Goal: Task Accomplishment & Management: Manage account settings

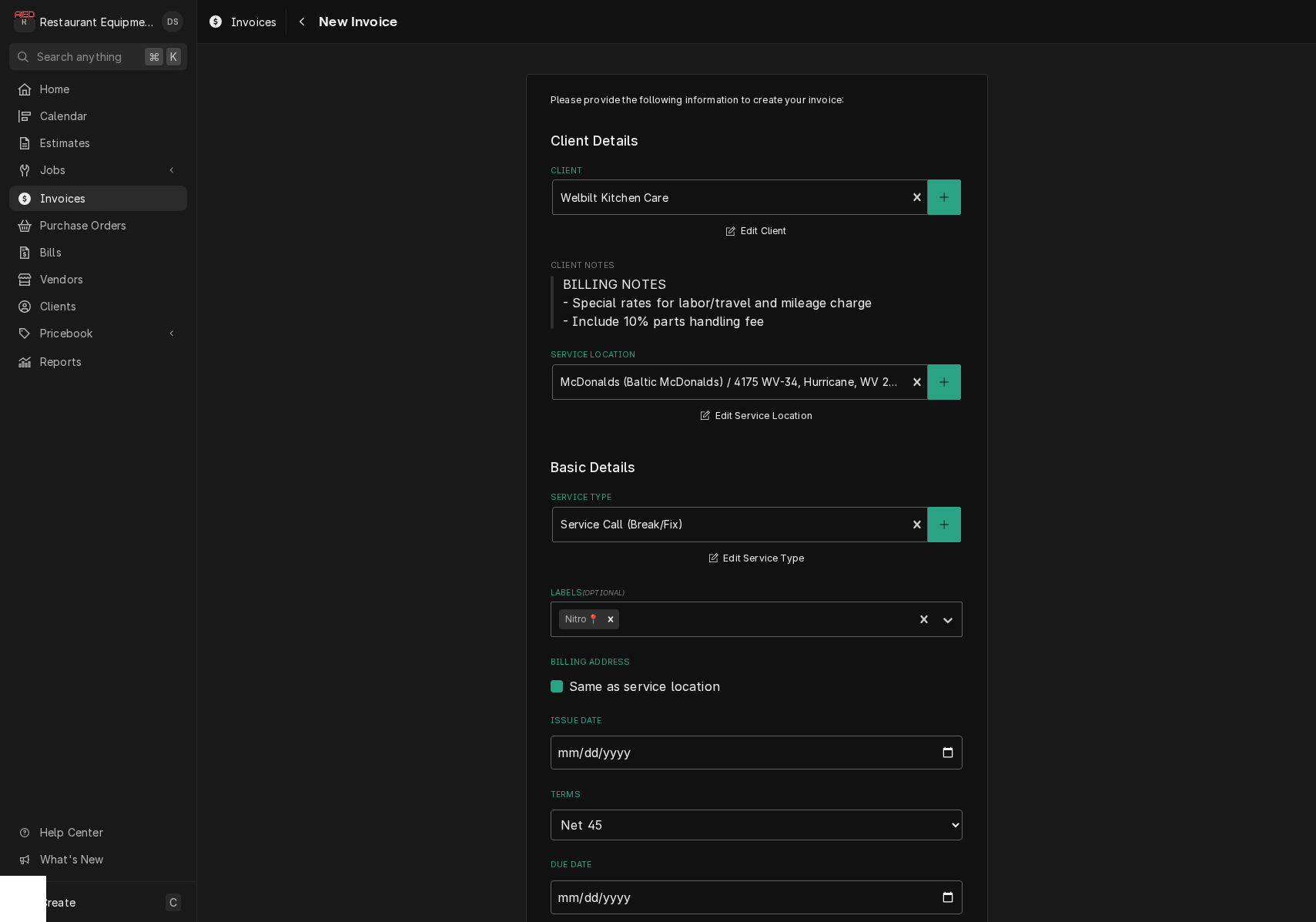
scroll to position [865, 0]
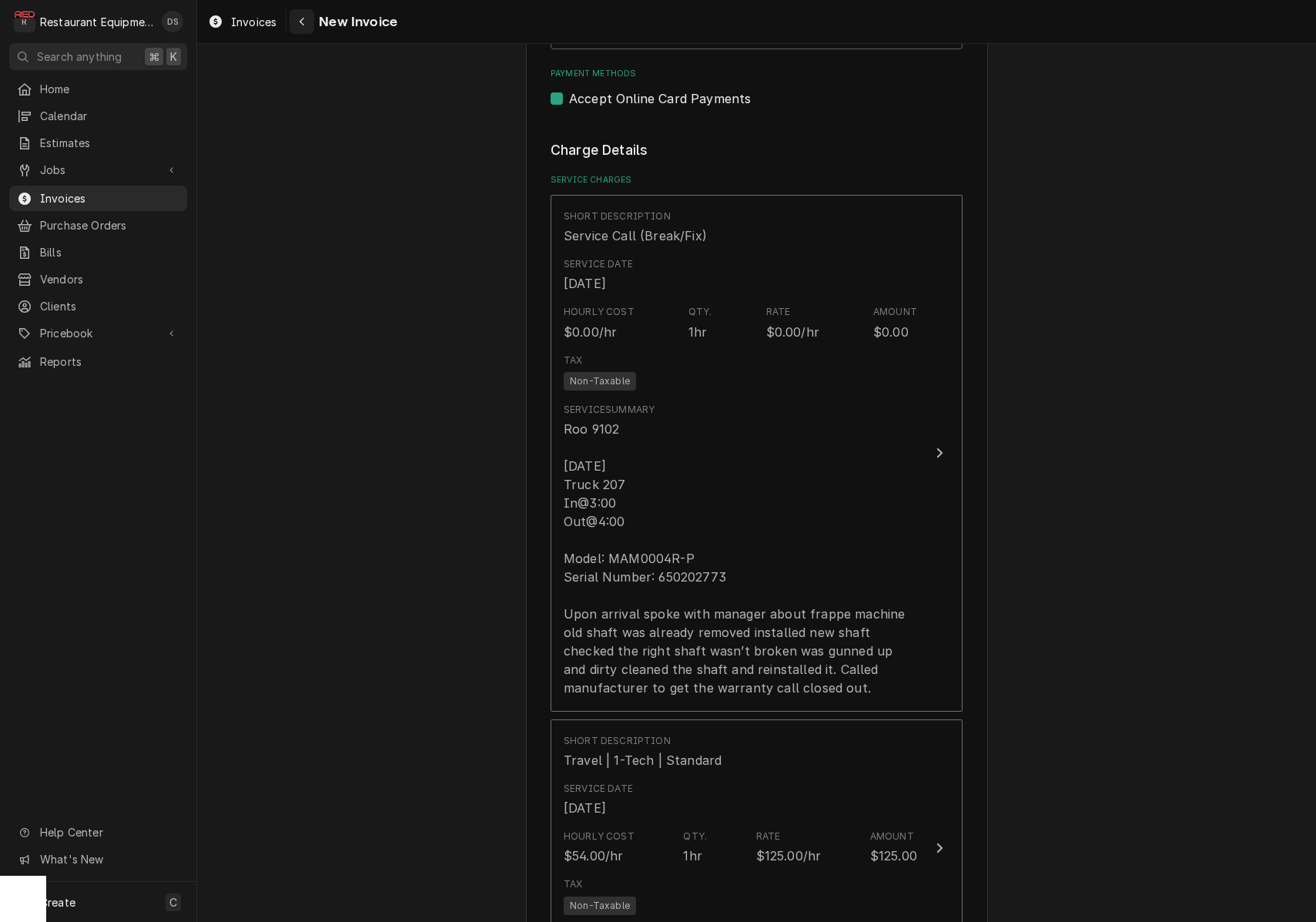
click at [311, 21] on button "Navigate back" at bounding box center [301, 21] width 24 height 24
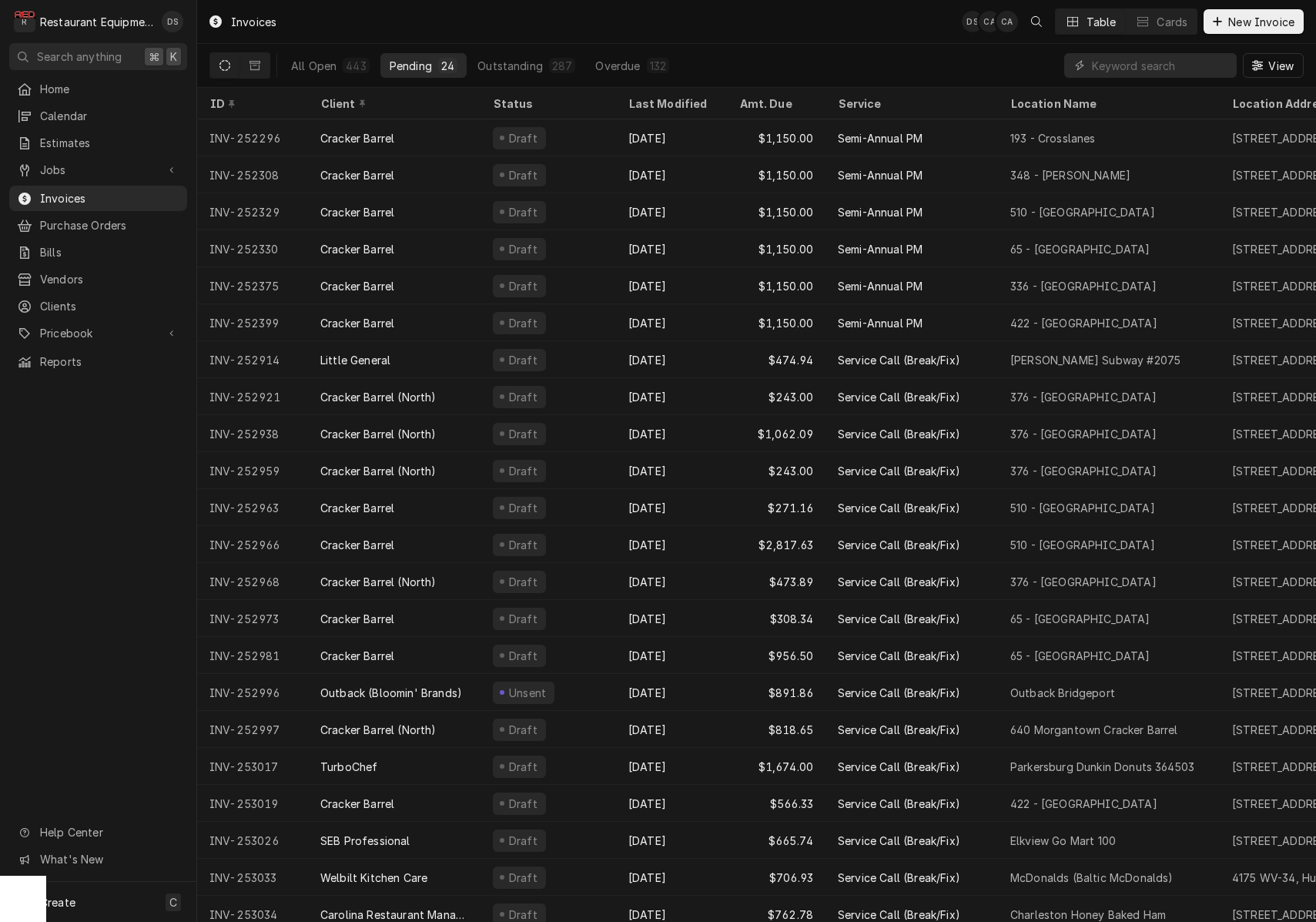
drag, startPoint x: 342, startPoint y: 64, endPoint x: 439, endPoint y: 60, distance: 97.1
click at [342, 64] on button "All Open 443" at bounding box center [331, 64] width 97 height 24
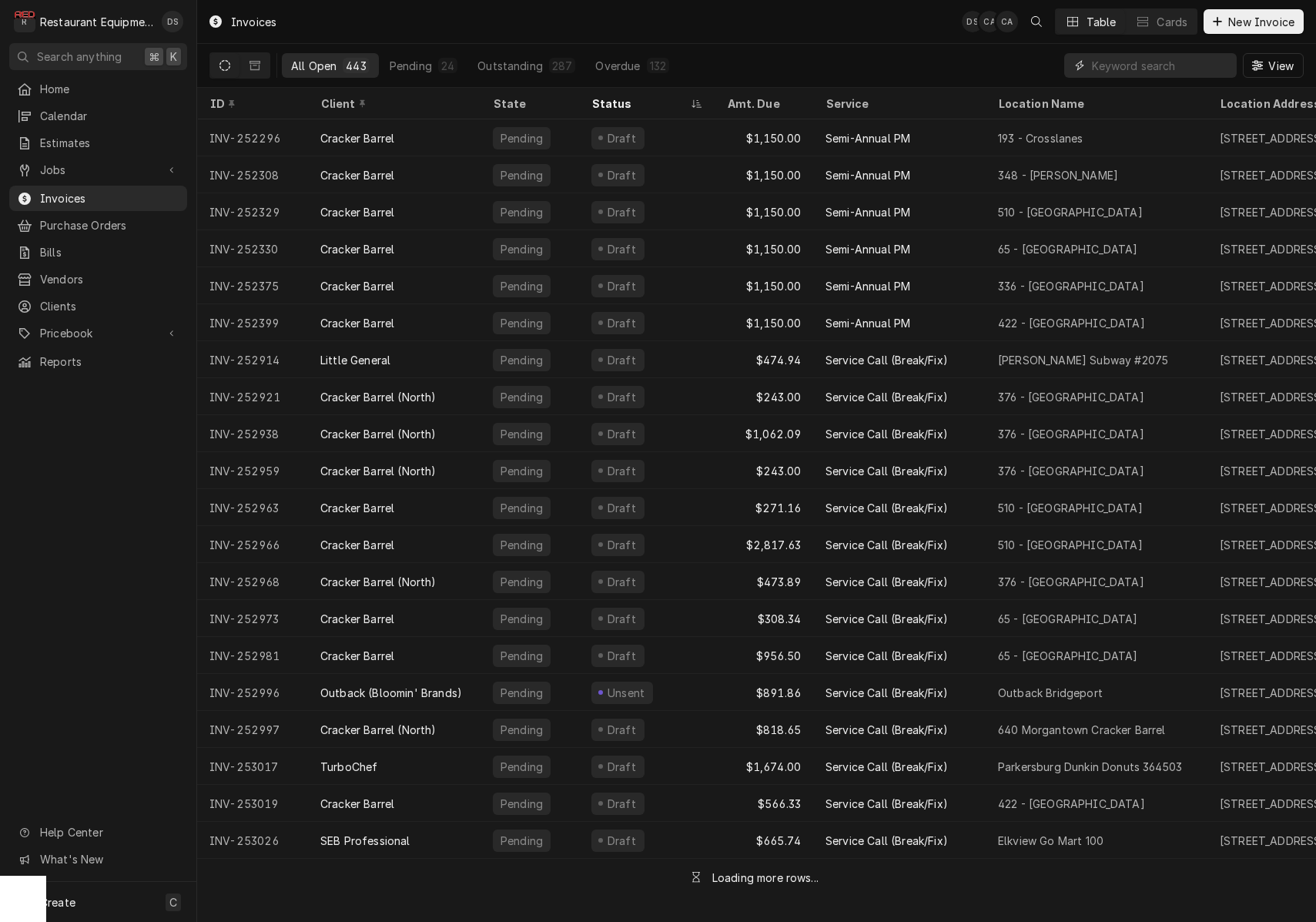
click at [1125, 73] on input "Dynamic Content Wrapper" at bounding box center [1161, 64] width 137 height 24
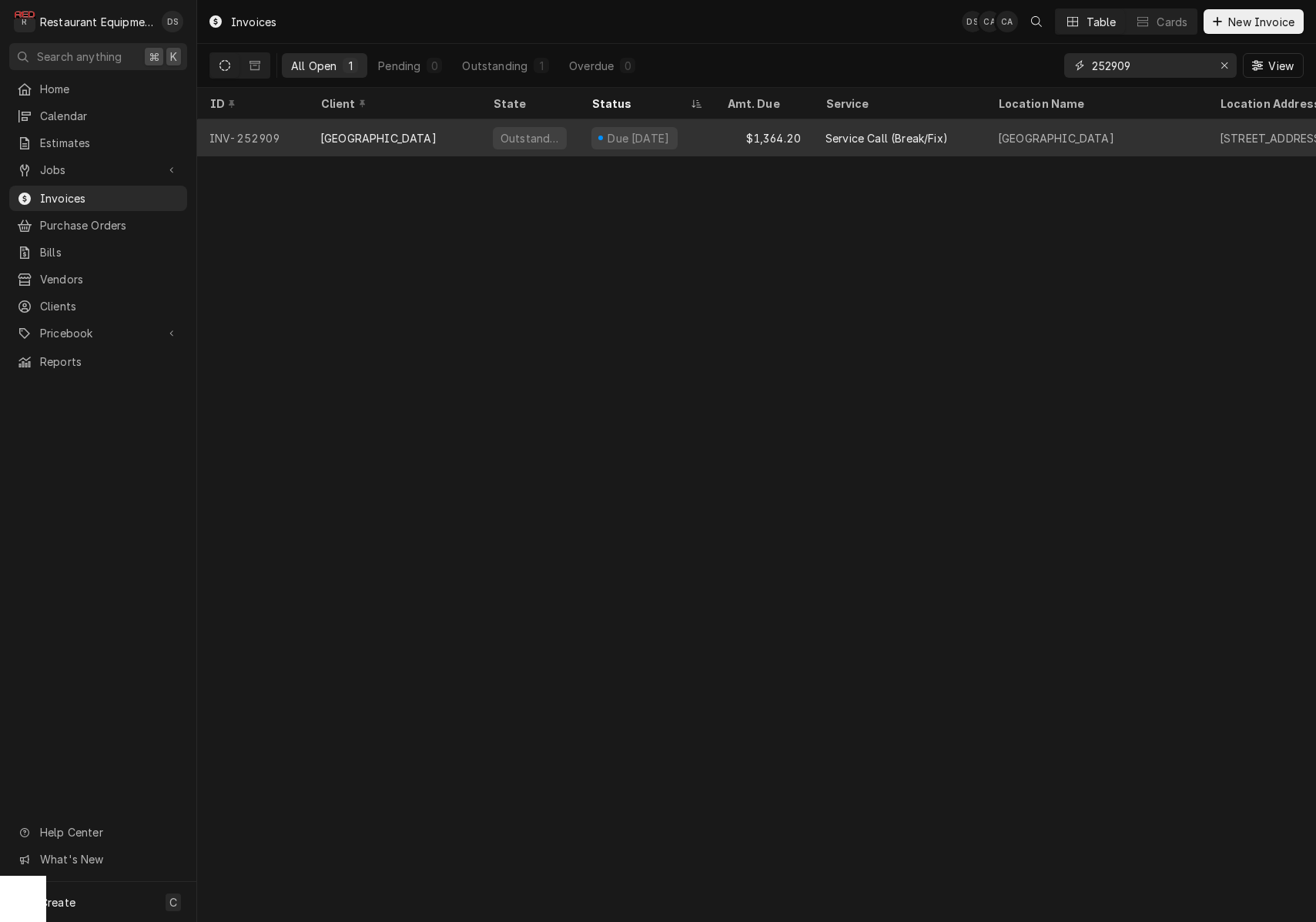
type input "252909"
click at [694, 134] on div "Due in 20 days" at bounding box center [647, 138] width 136 height 37
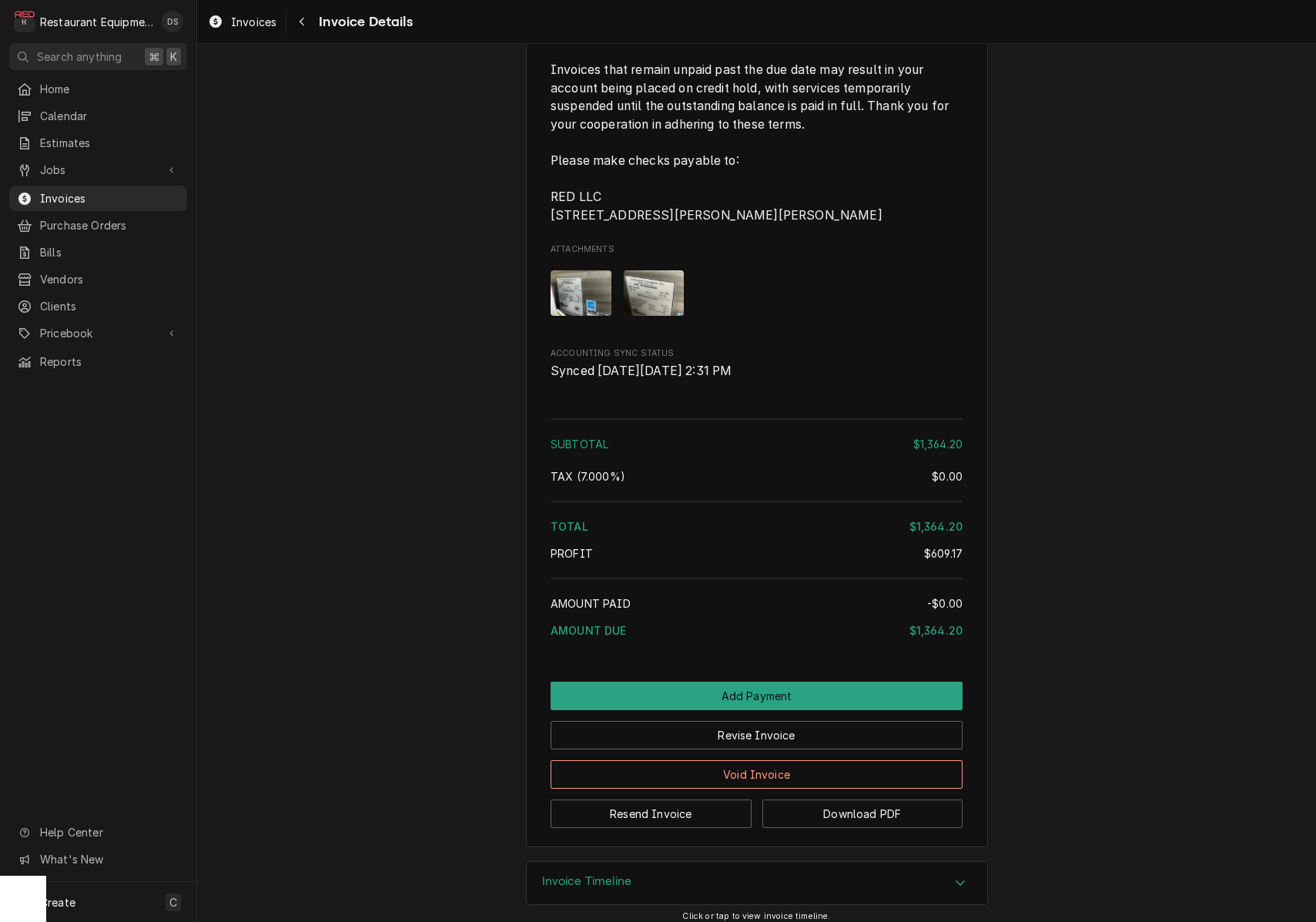
click at [728, 863] on div "Invoice Timeline" at bounding box center [757, 884] width 460 height 44
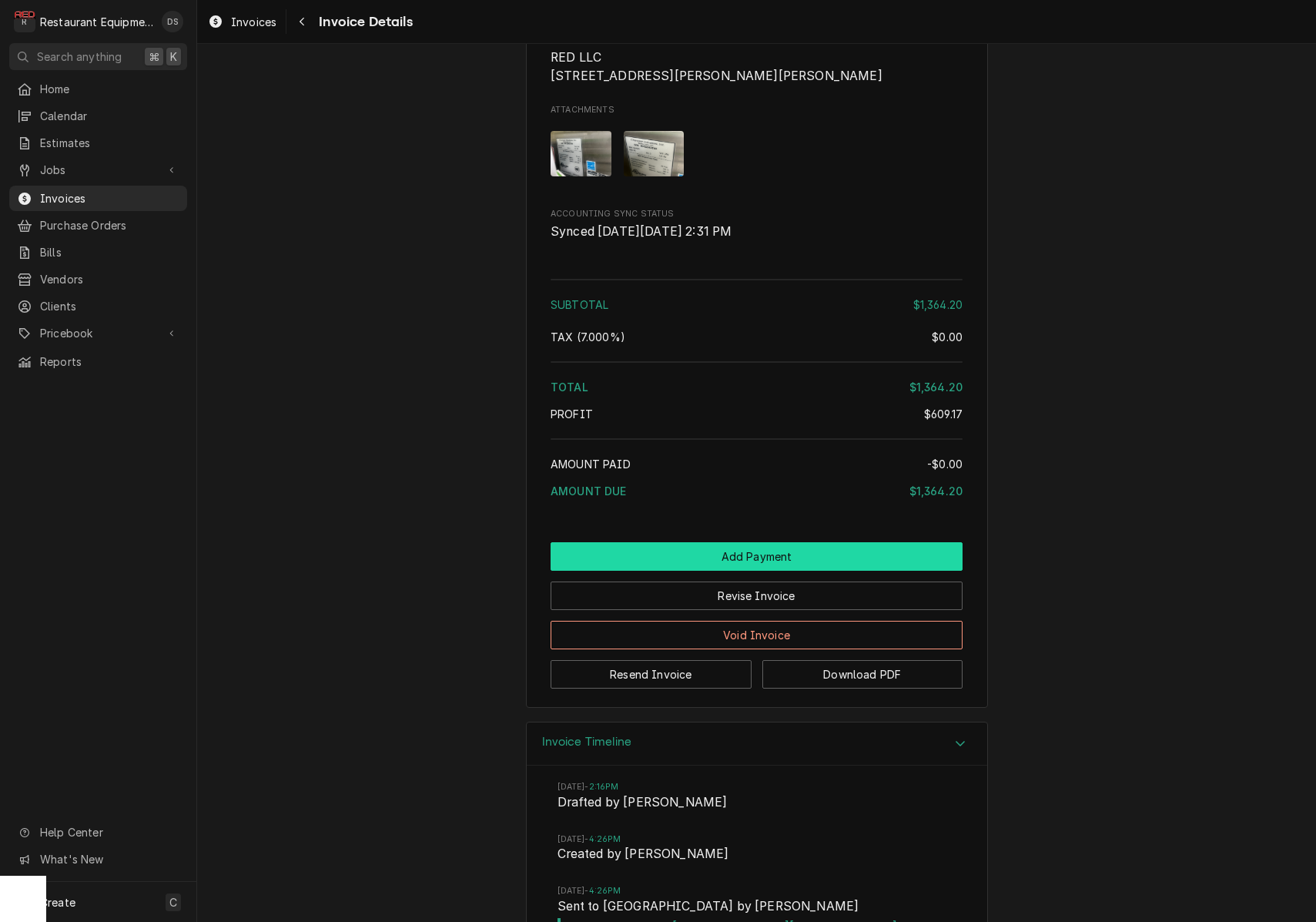
scroll to position [3301, 0]
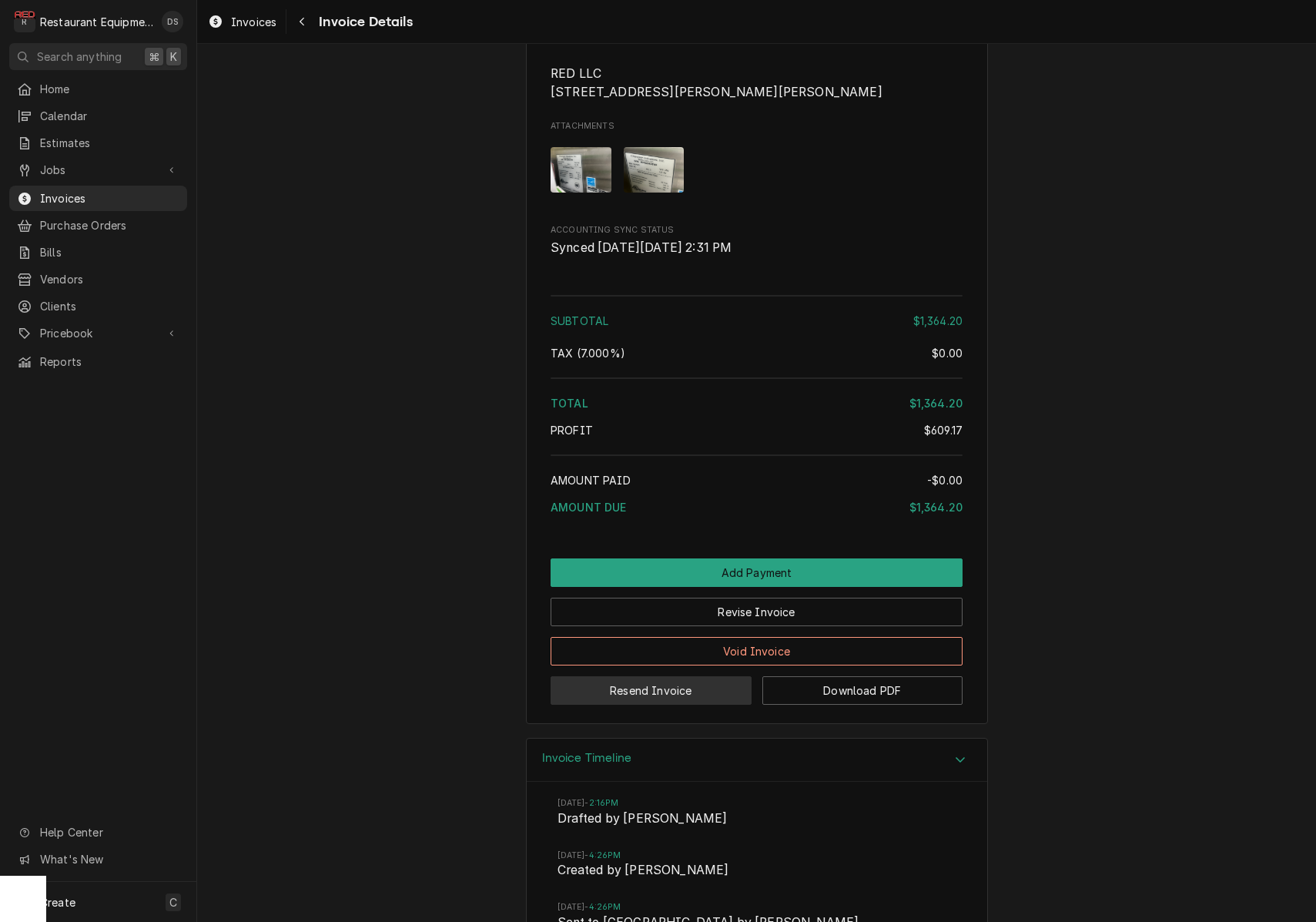
click at [669, 677] on button "Resend Invoice" at bounding box center [651, 691] width 201 height 28
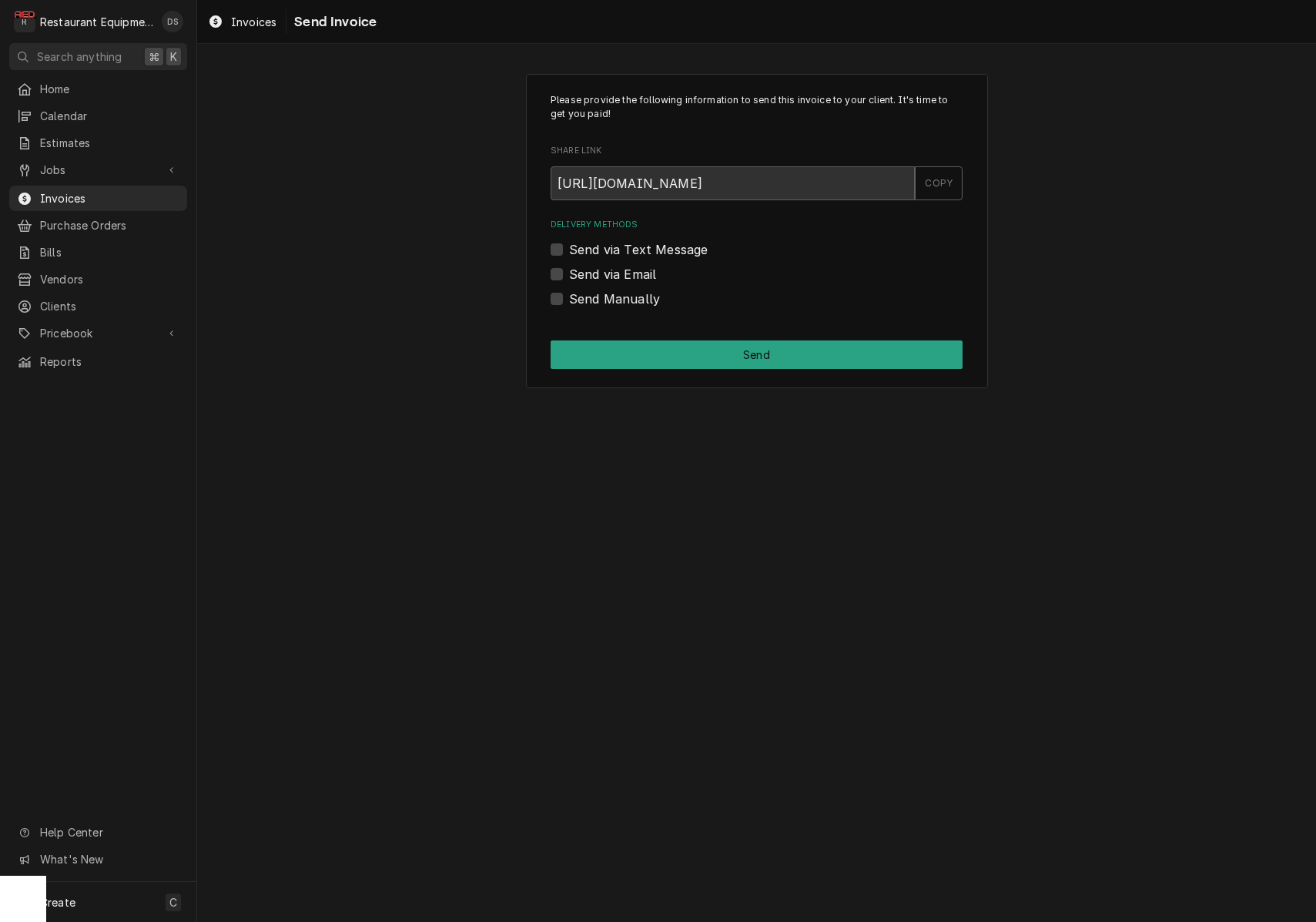
click at [569, 270] on label "Send via Email" at bounding box center [613, 275] width 87 height 18
click at [569, 270] on input "Send via Email" at bounding box center [775, 282] width 412 height 33
checkbox input "true"
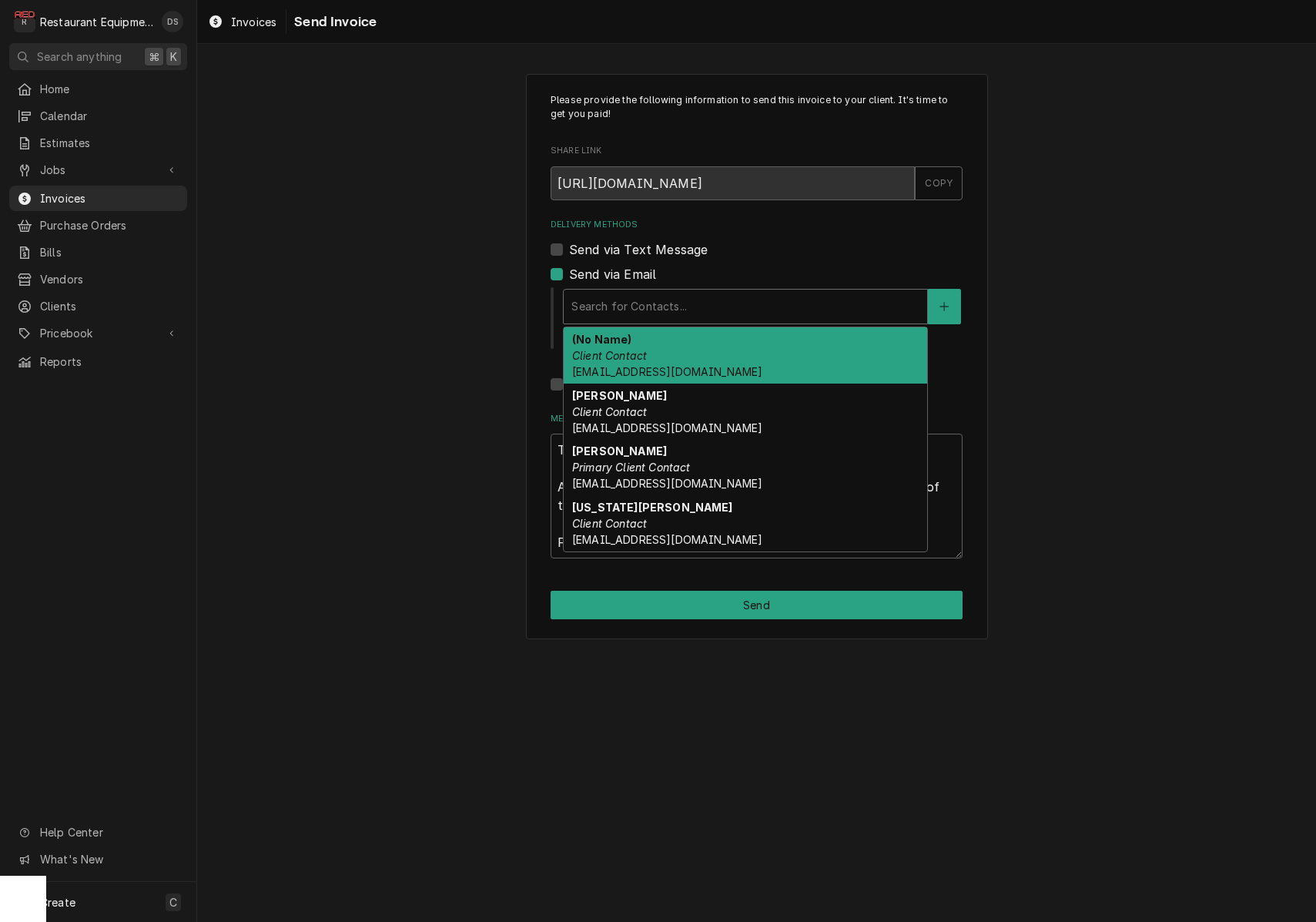
click at [746, 296] on div "Delivery Methods" at bounding box center [746, 306] width 348 height 28
click at [71, 298] on span "Clients" at bounding box center [110, 306] width 140 height 16
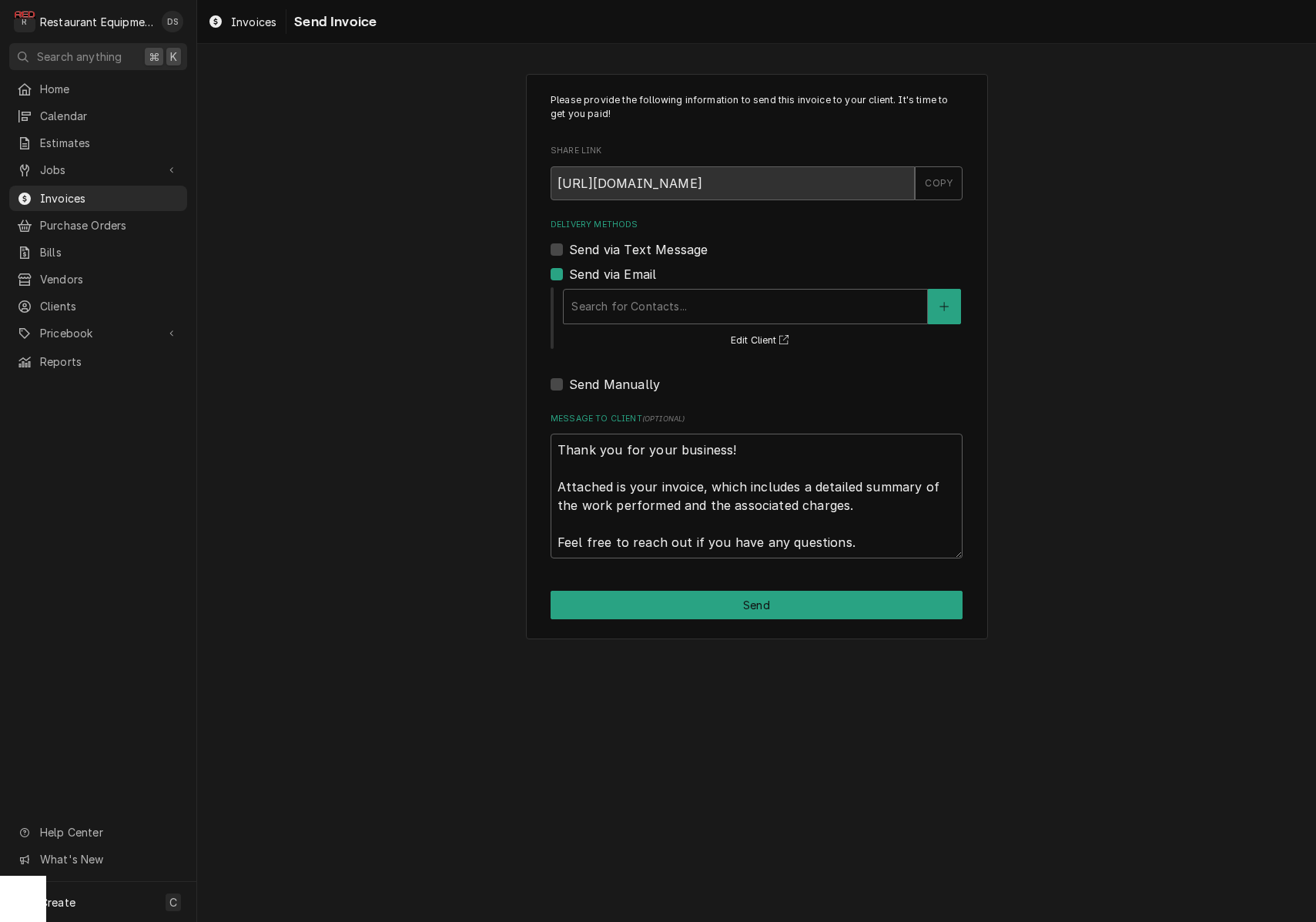
type textarea "x"
click at [720, 306] on div "Delivery Methods" at bounding box center [746, 306] width 348 height 28
click at [1098, 320] on div "Please provide the following information to send this invoice to your client. I…" at bounding box center [757, 357] width 1119 height 593
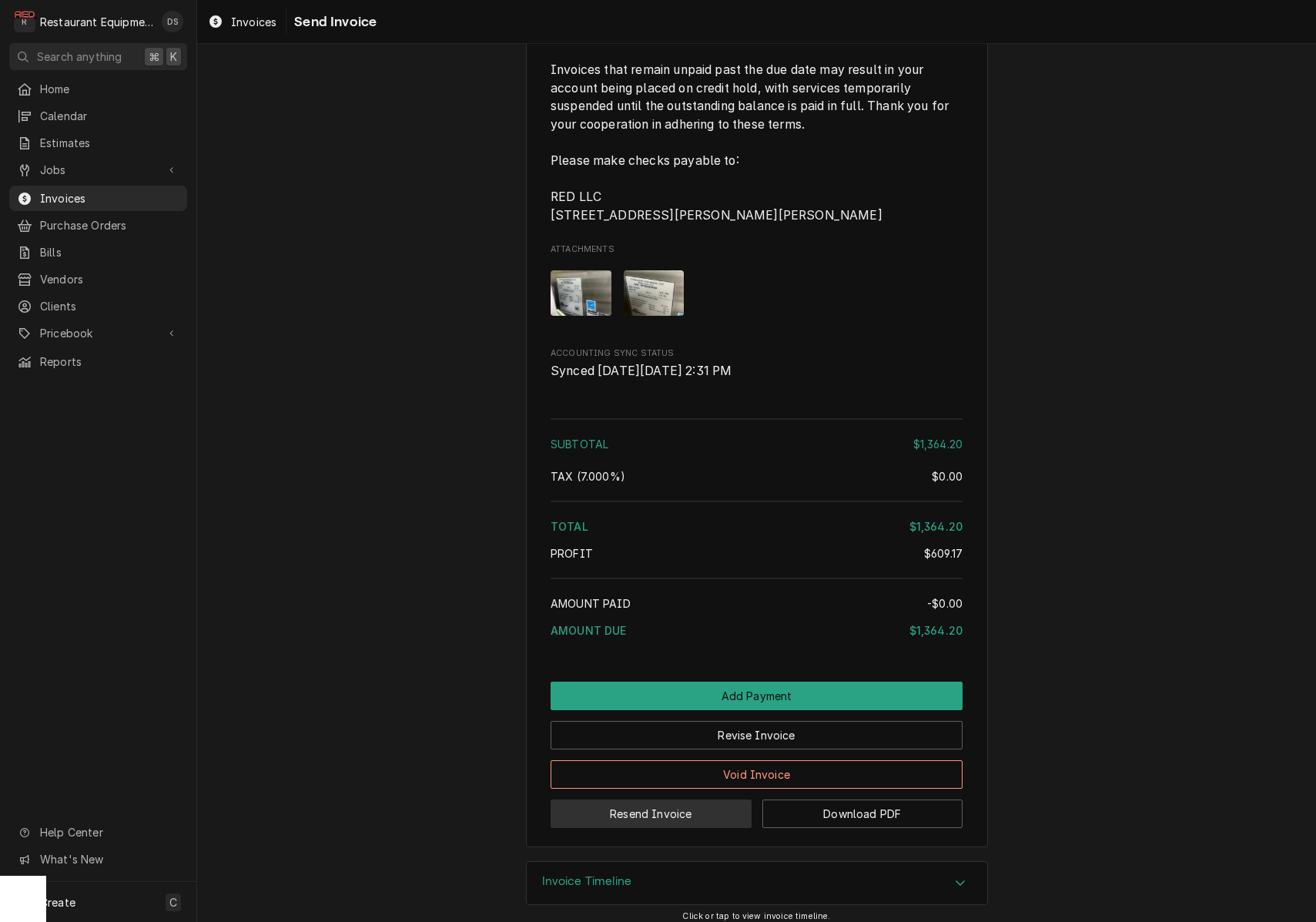
click at [663, 805] on button "Resend Invoice" at bounding box center [651, 814] width 201 height 28
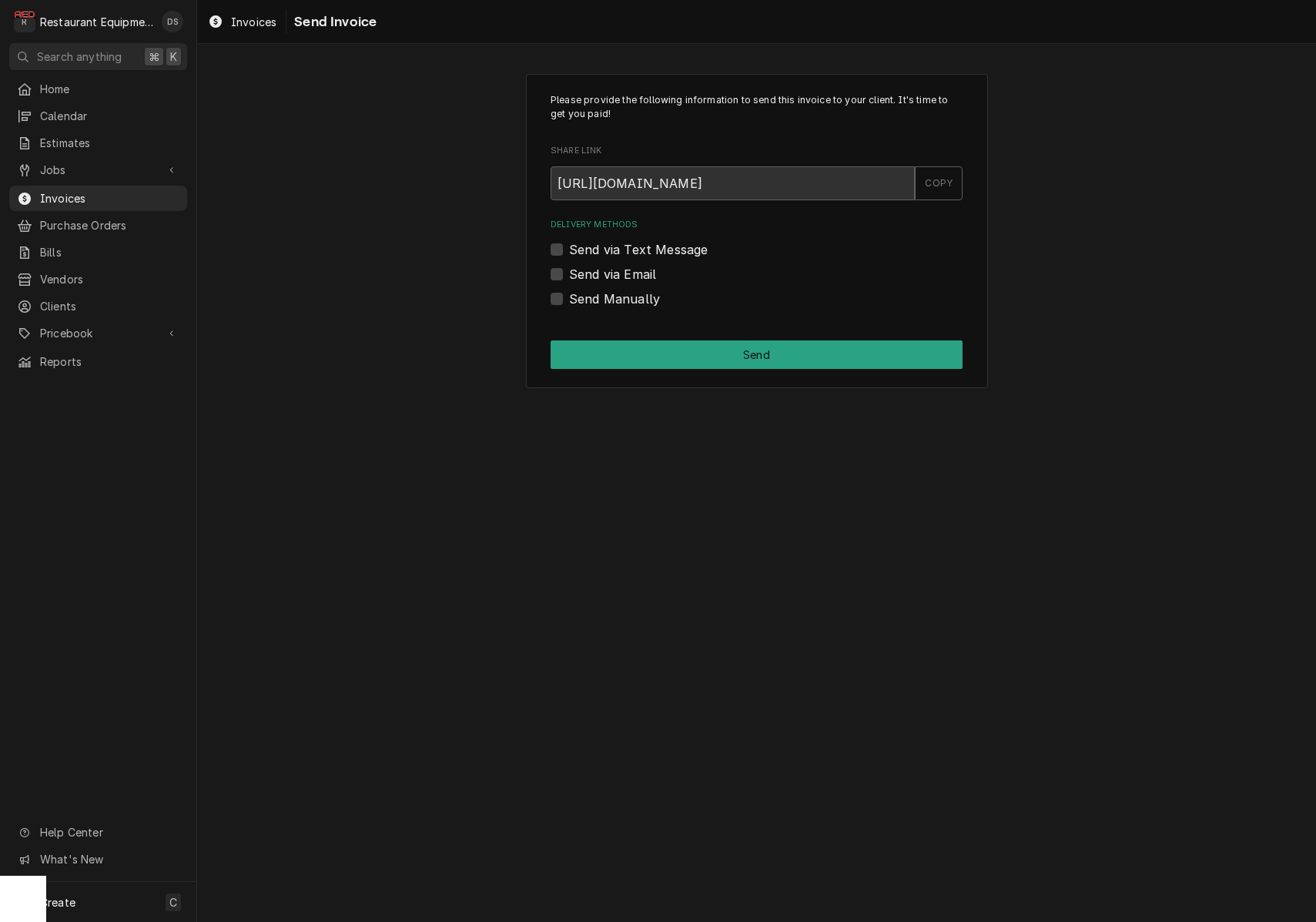
click at [569, 270] on label "Send via Email" at bounding box center [613, 275] width 87 height 18
click at [569, 270] on input "Send via Email" at bounding box center [775, 282] width 412 height 33
checkbox input "true"
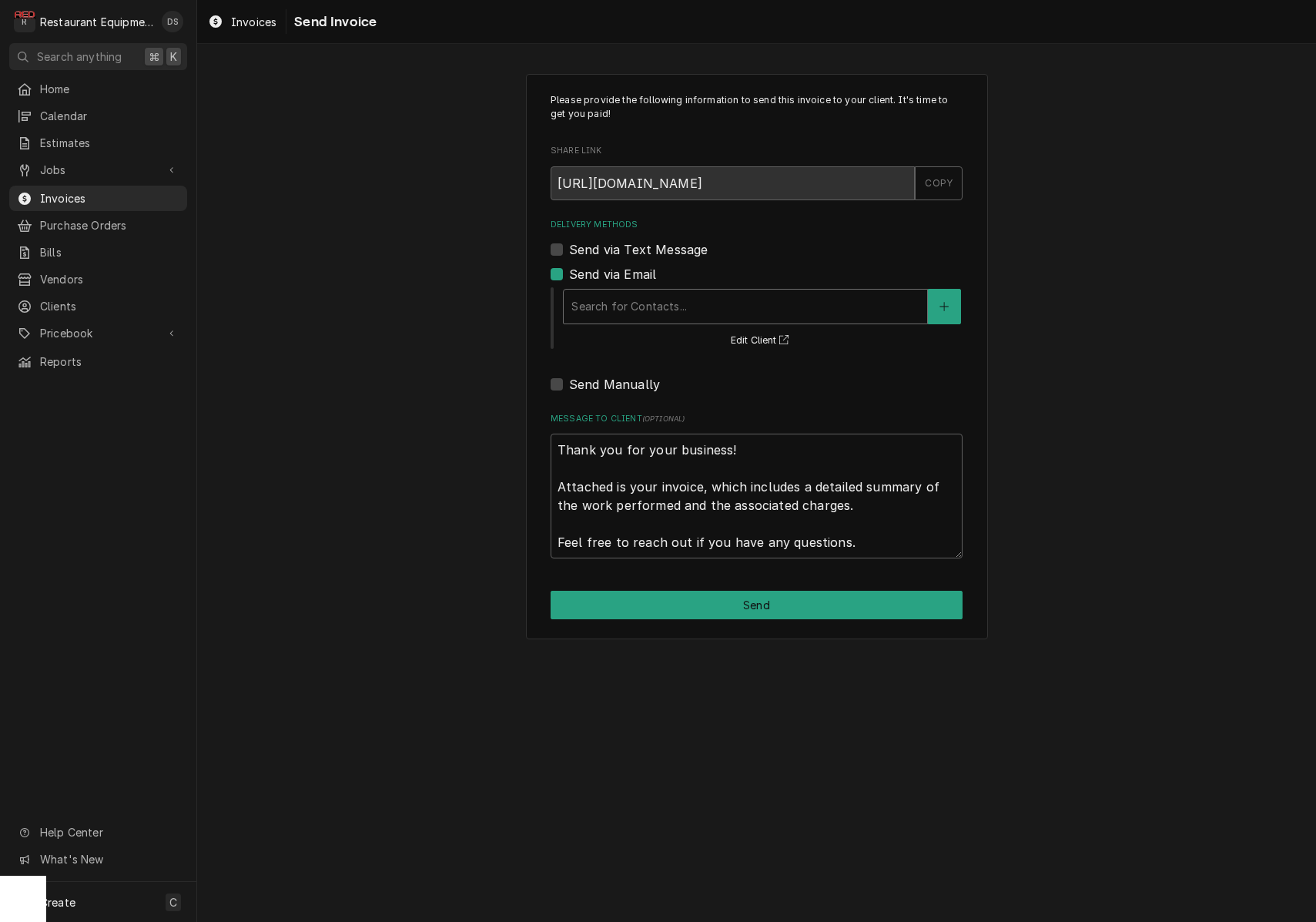
click at [699, 308] on div "Delivery Methods" at bounding box center [746, 306] width 348 height 28
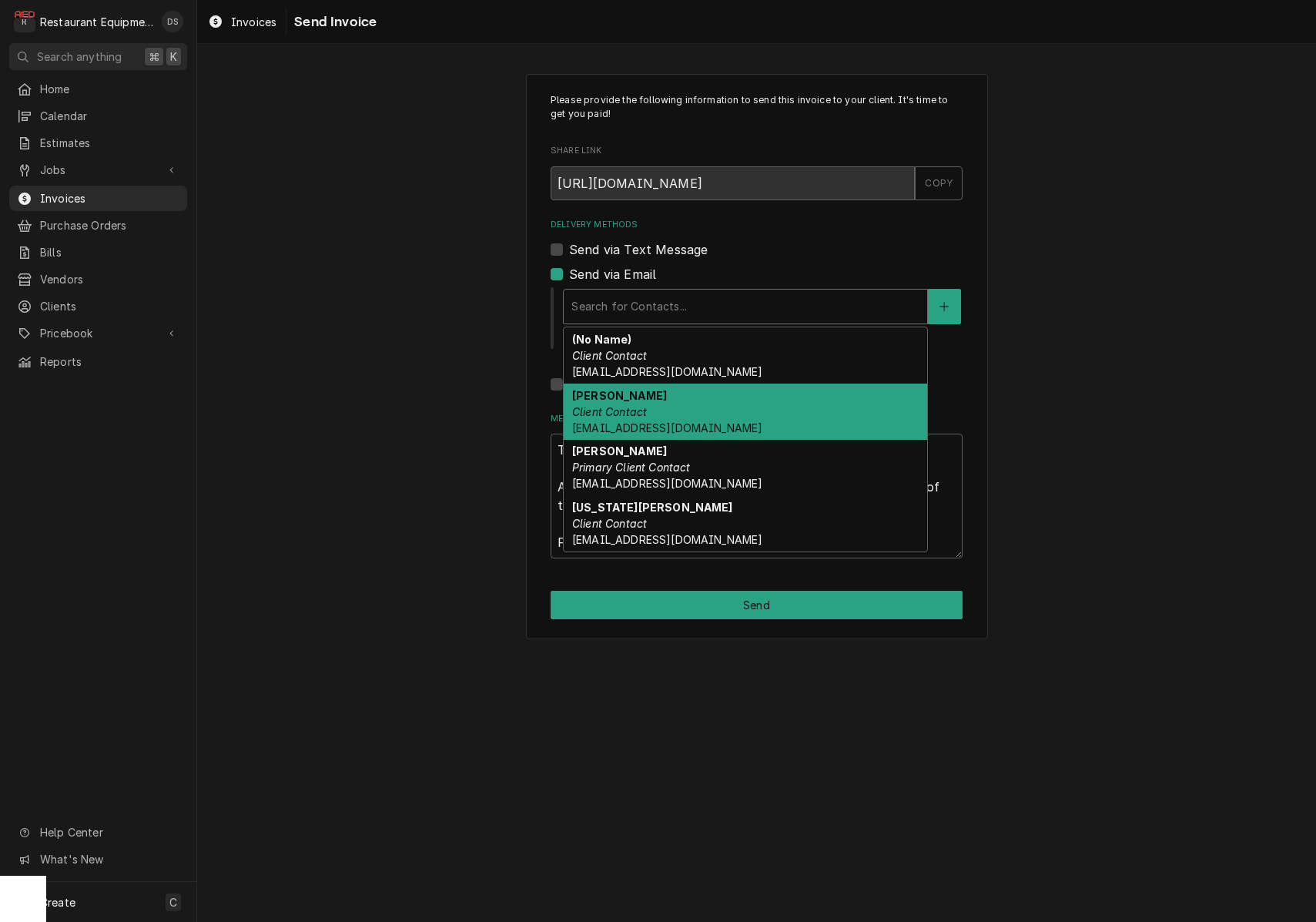
click at [711, 415] on div "Elizabeth Brandt Client Contact elizabethbrandt@ucwv.edu" at bounding box center [745, 411] width 363 height 56
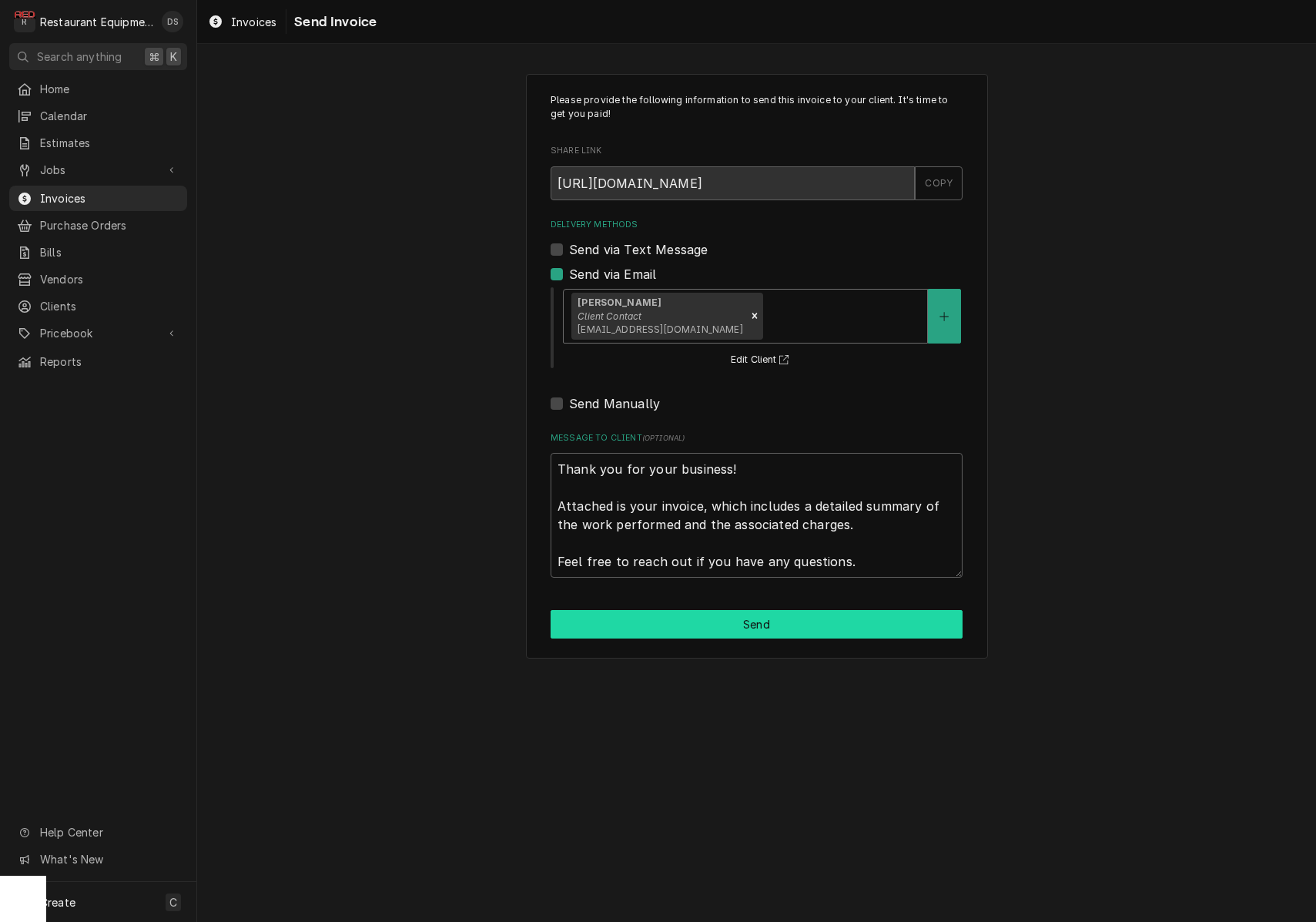
click at [774, 626] on button "Send" at bounding box center [757, 625] width 412 height 28
type textarea "x"
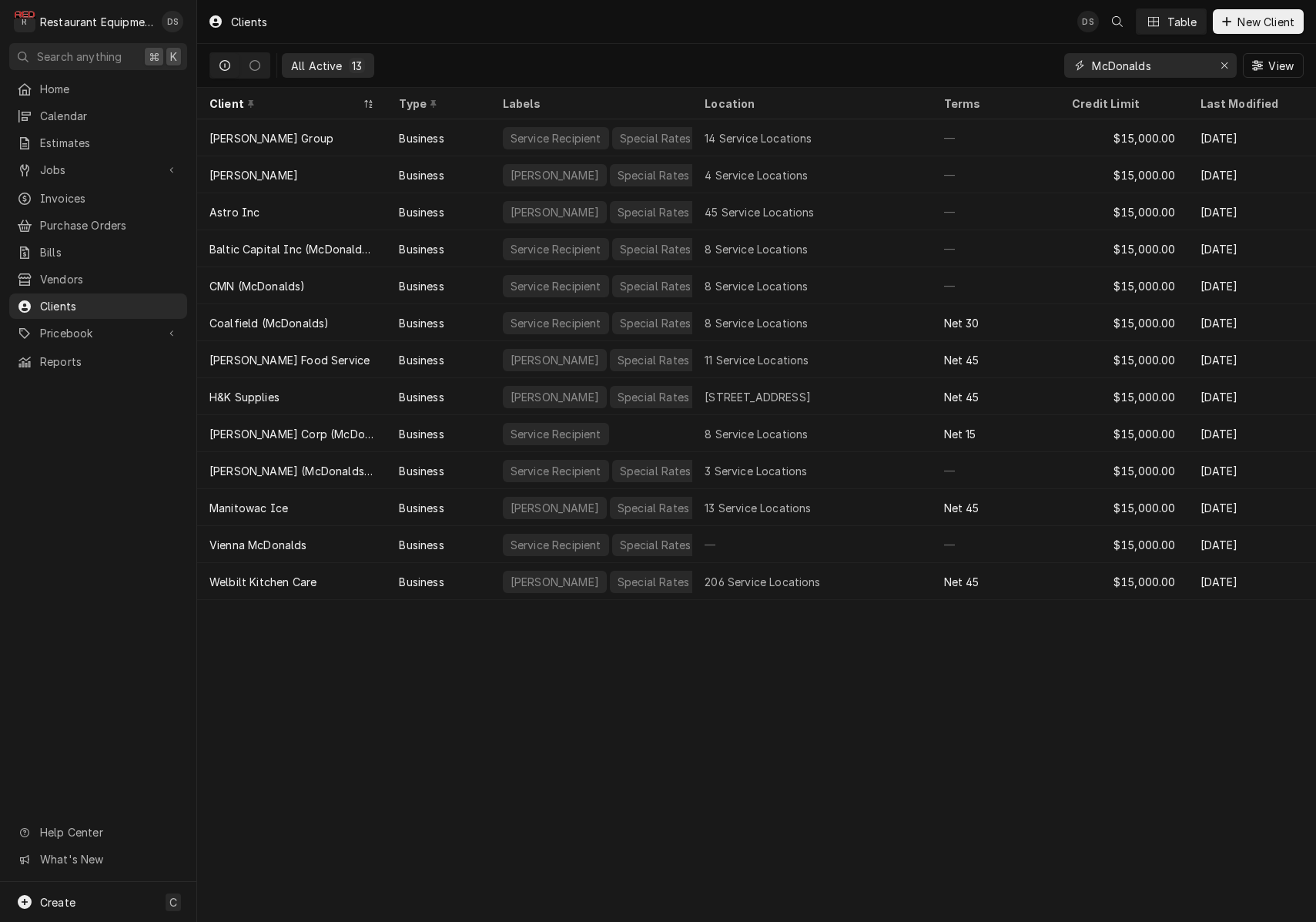
drag, startPoint x: 1180, startPoint y: 72, endPoint x: 959, endPoint y: 54, distance: 221.7
click at [959, 54] on div "All Active 13 McDonalds View" at bounding box center [756, 65] width 1094 height 44
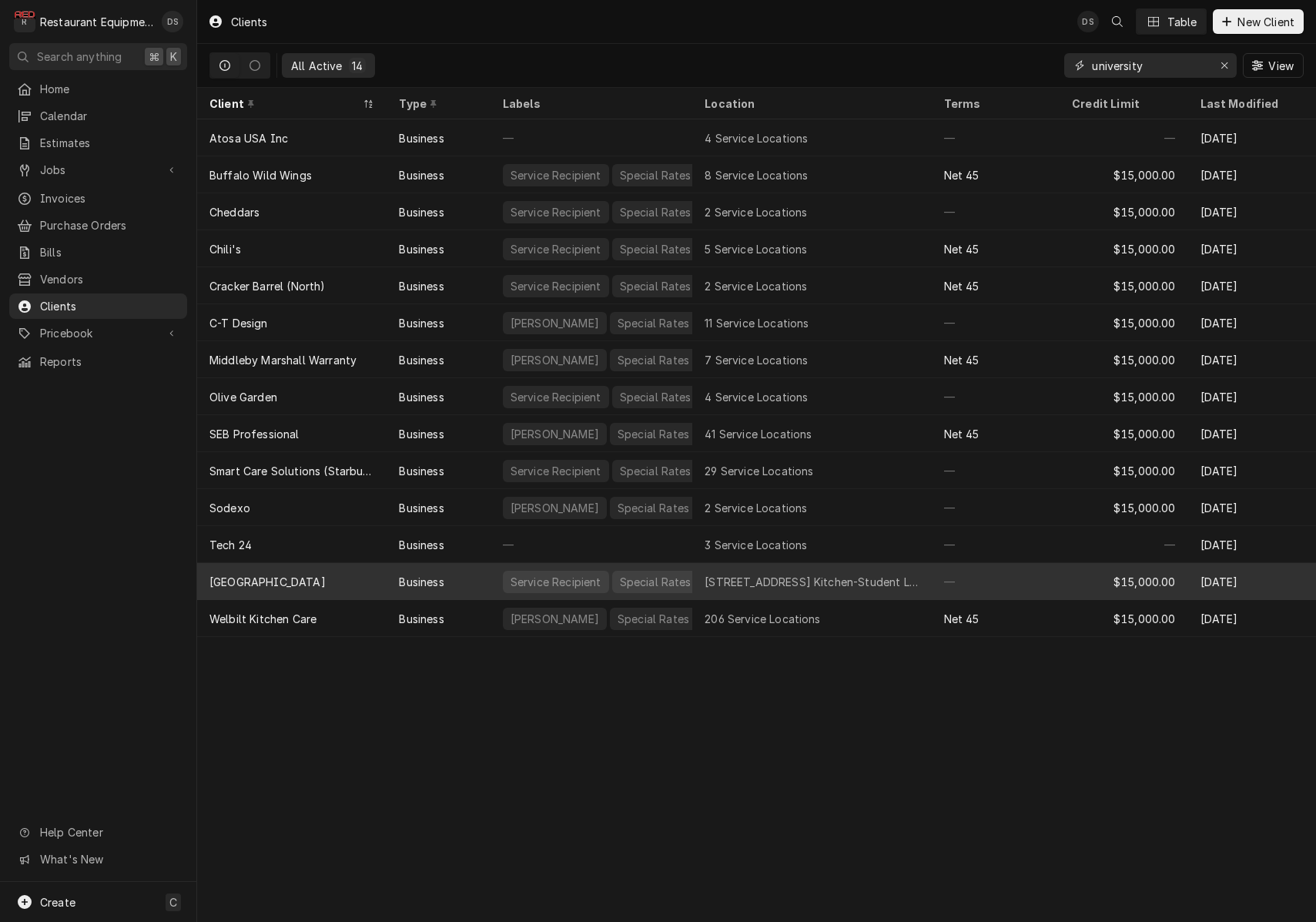
type input "university"
click at [394, 581] on div "Business" at bounding box center [438, 582] width 103 height 37
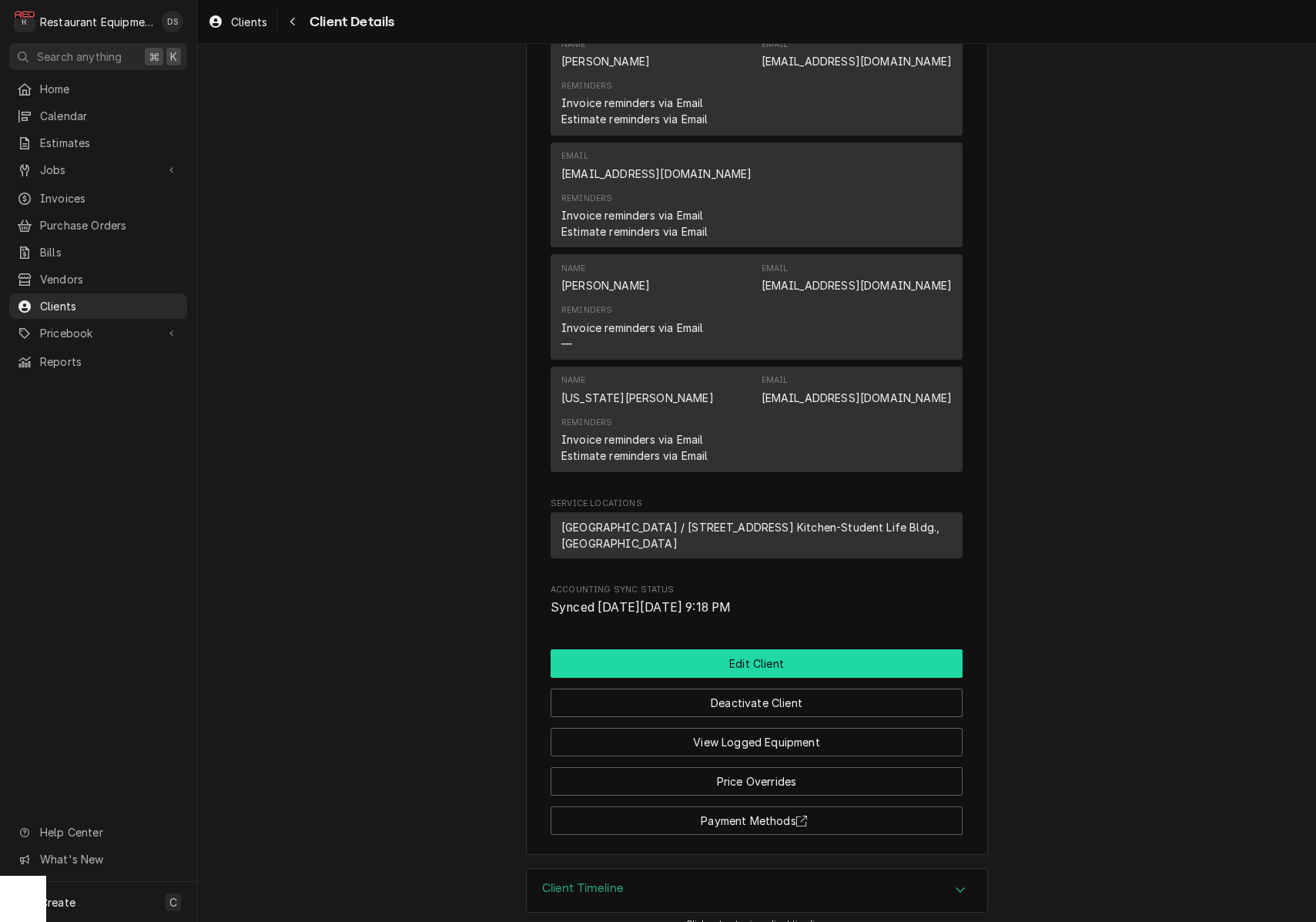
click at [750, 650] on button "Edit Client" at bounding box center [757, 664] width 412 height 28
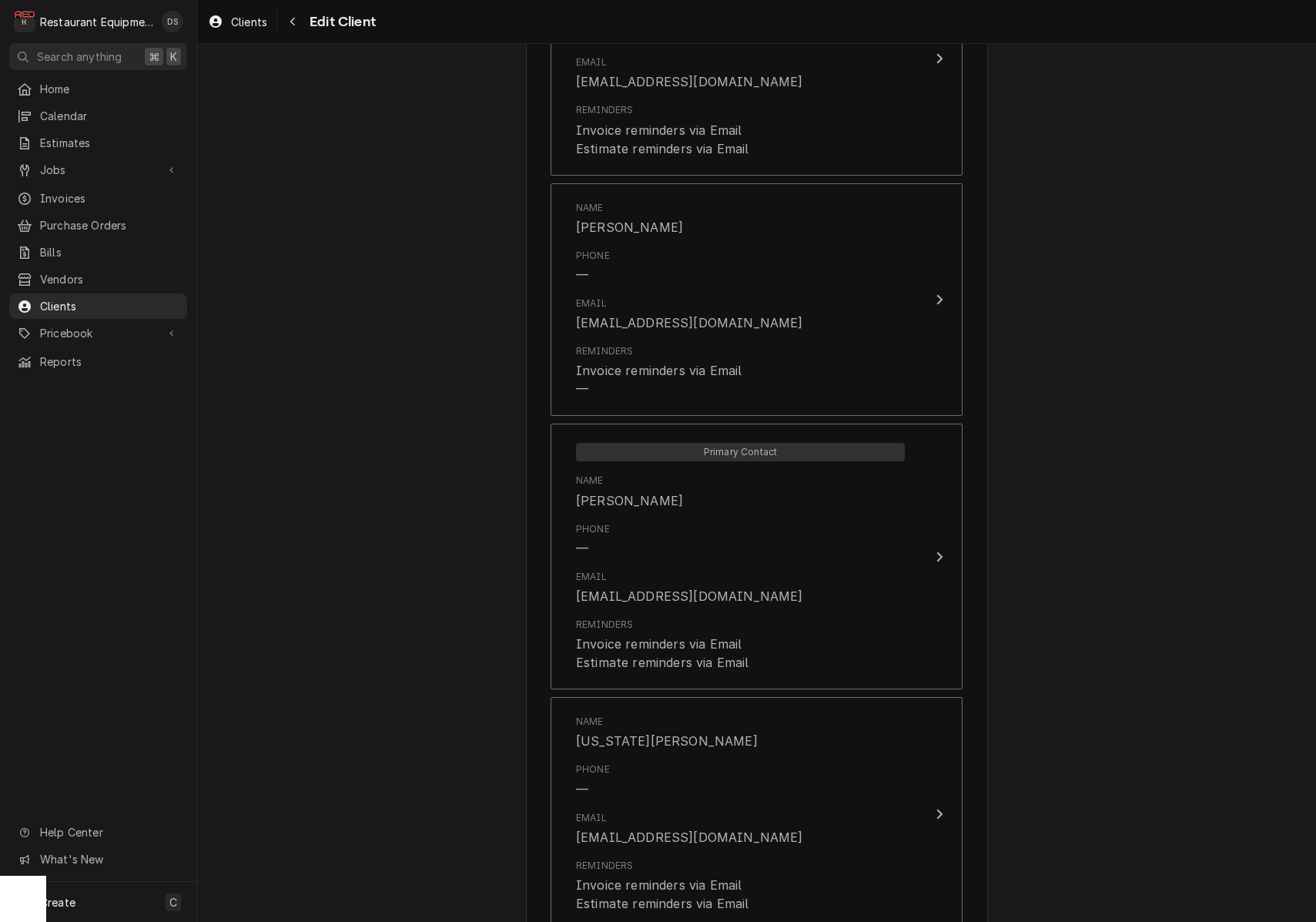
scroll to position [1275, 0]
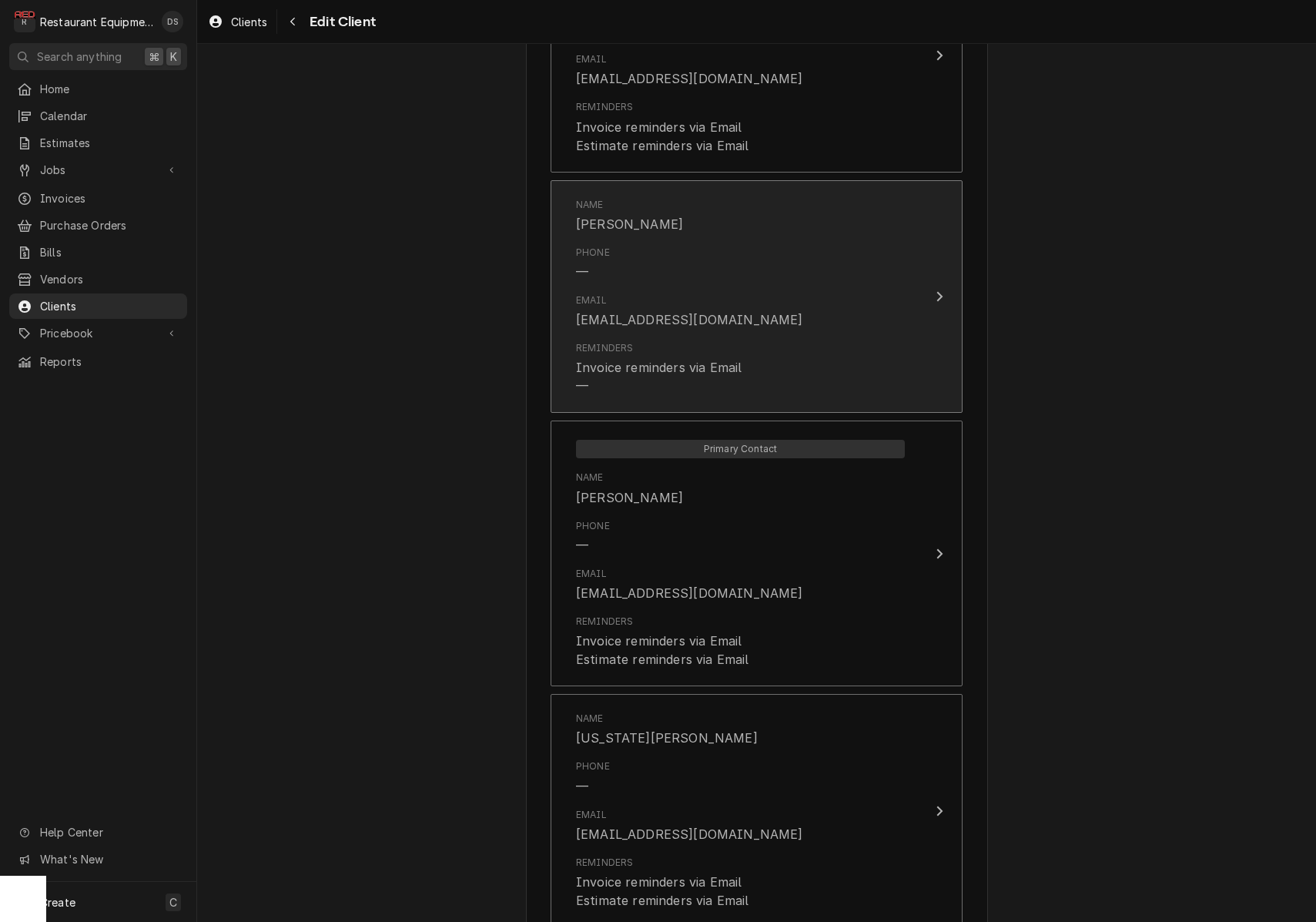
click at [757, 353] on div "Reminders Invoice reminders via Email —" at bounding box center [740, 368] width 329 height 66
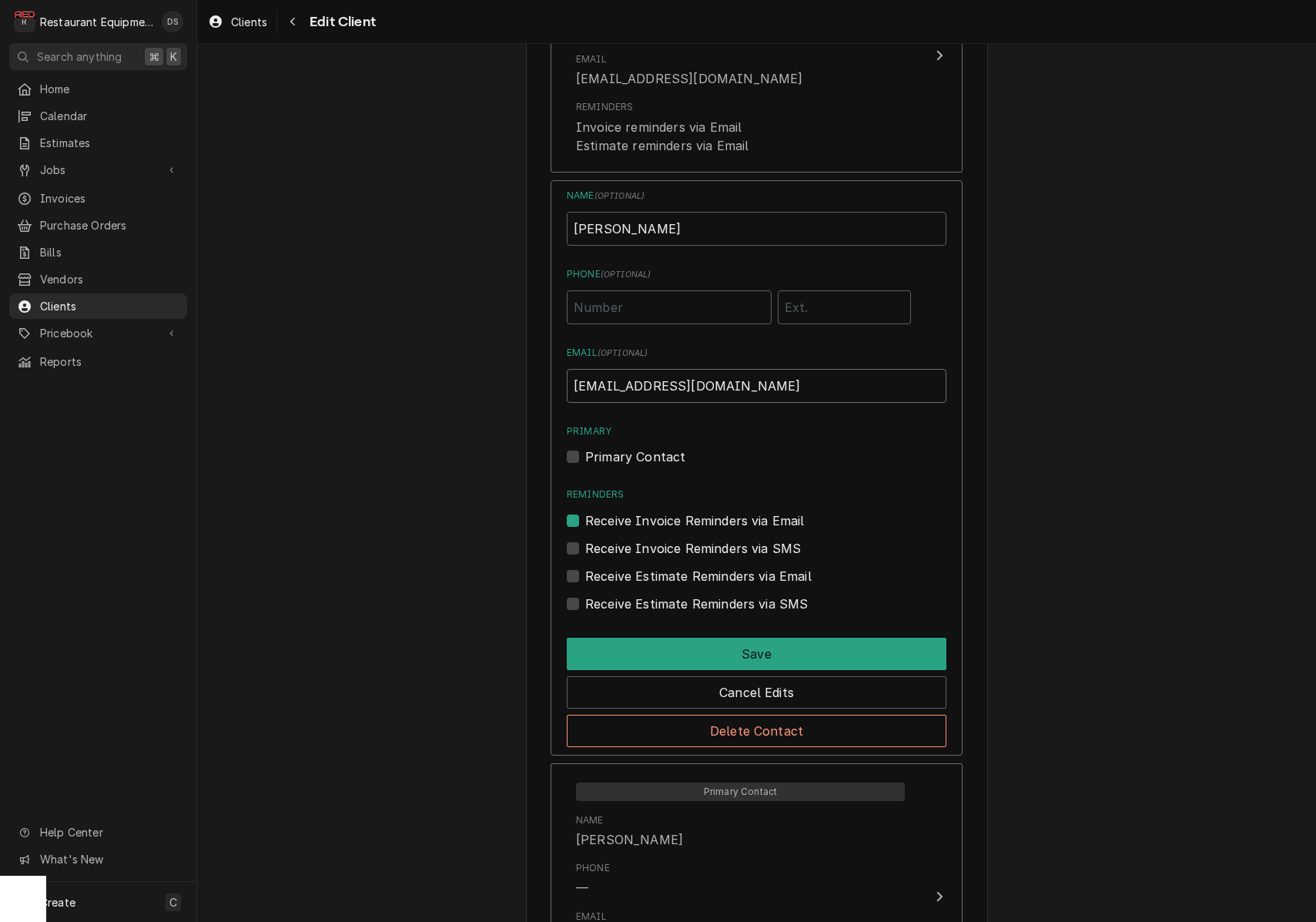
drag, startPoint x: 654, startPoint y: 369, endPoint x: 671, endPoint y: 369, distance: 17.0
type input "elizabethbrandt@ucwv.edu"
click at [779, 638] on button "Save" at bounding box center [757, 654] width 380 height 33
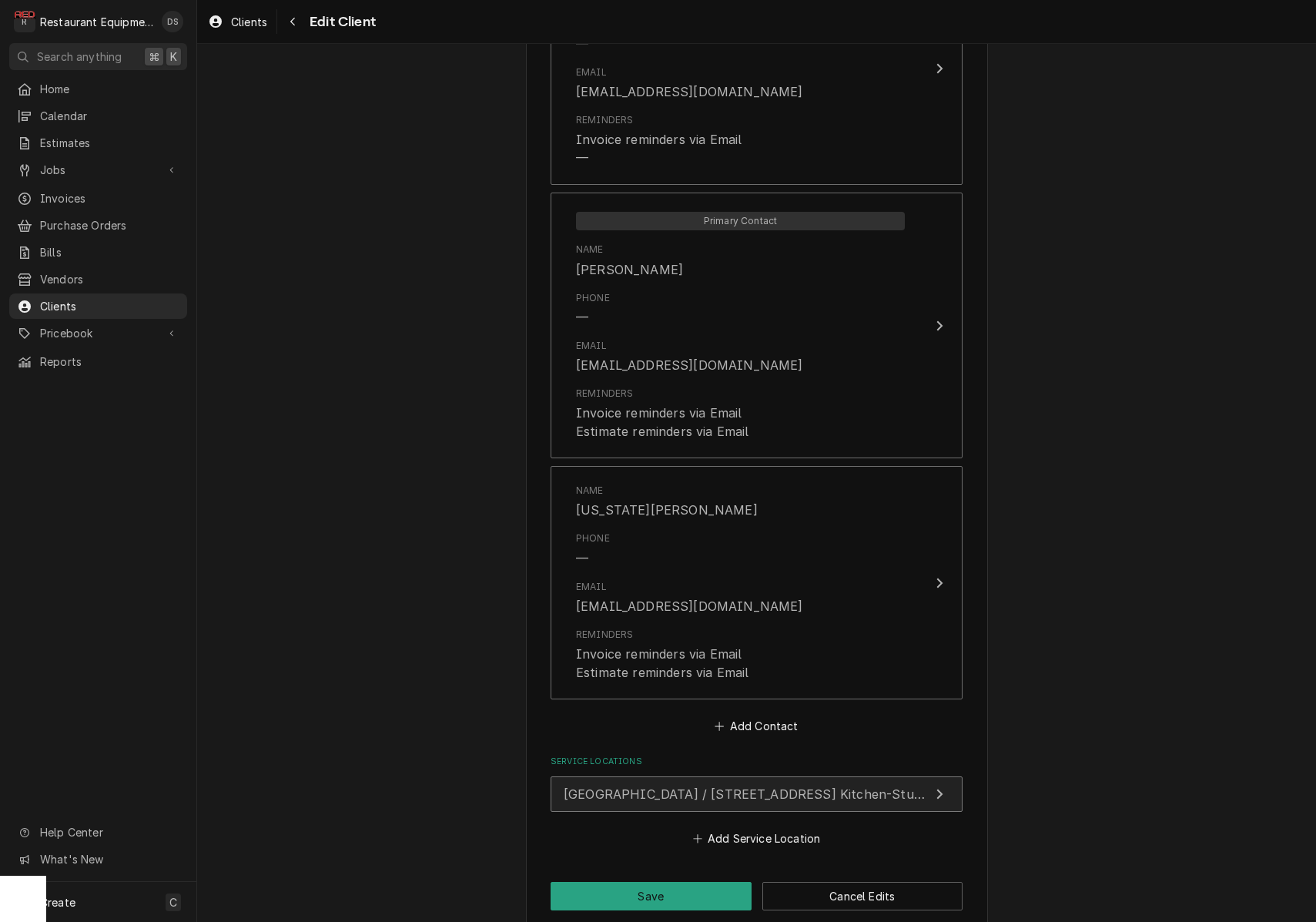
scroll to position [0, 0]
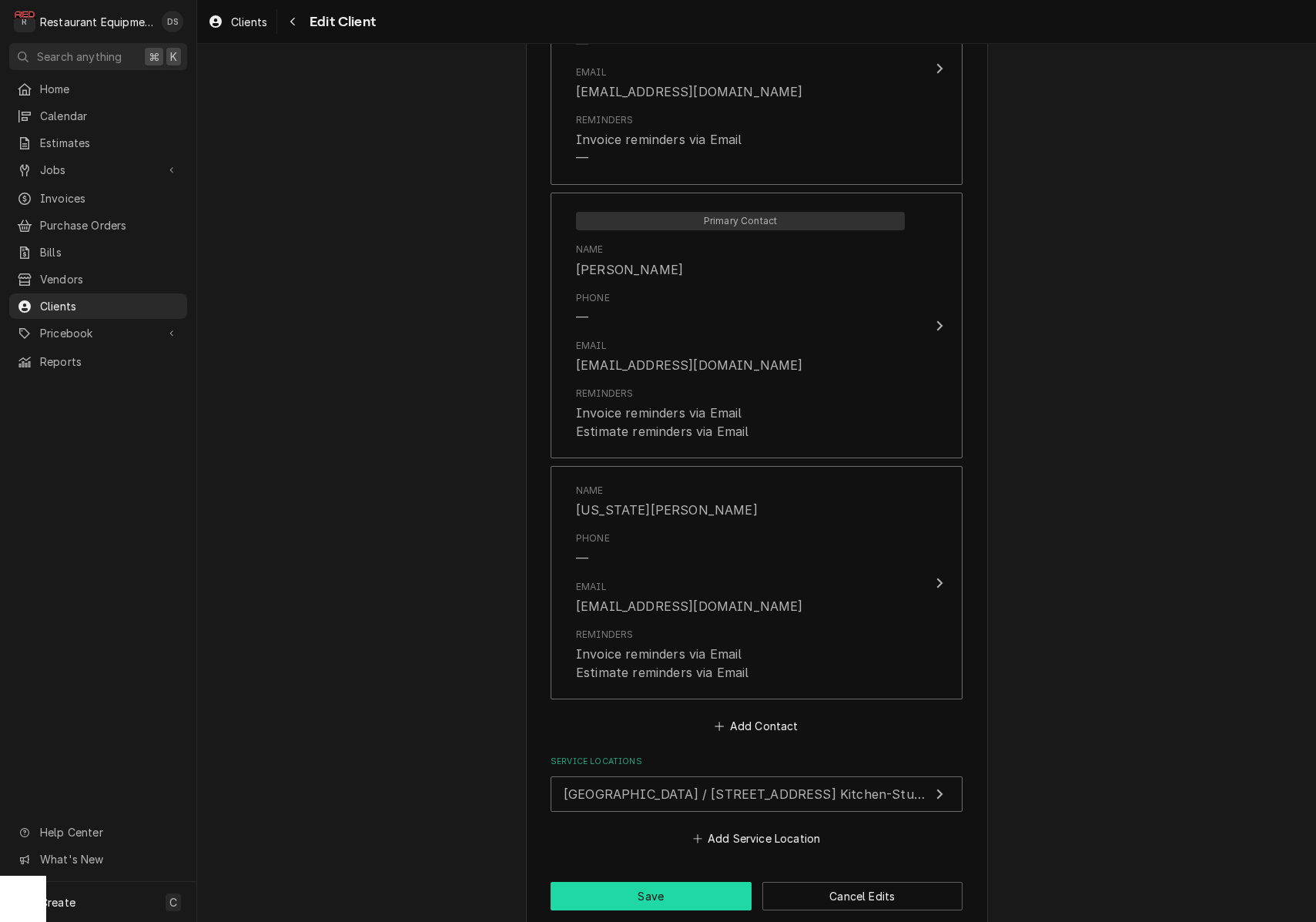
click at [661, 882] on button "Save" at bounding box center [651, 896] width 201 height 28
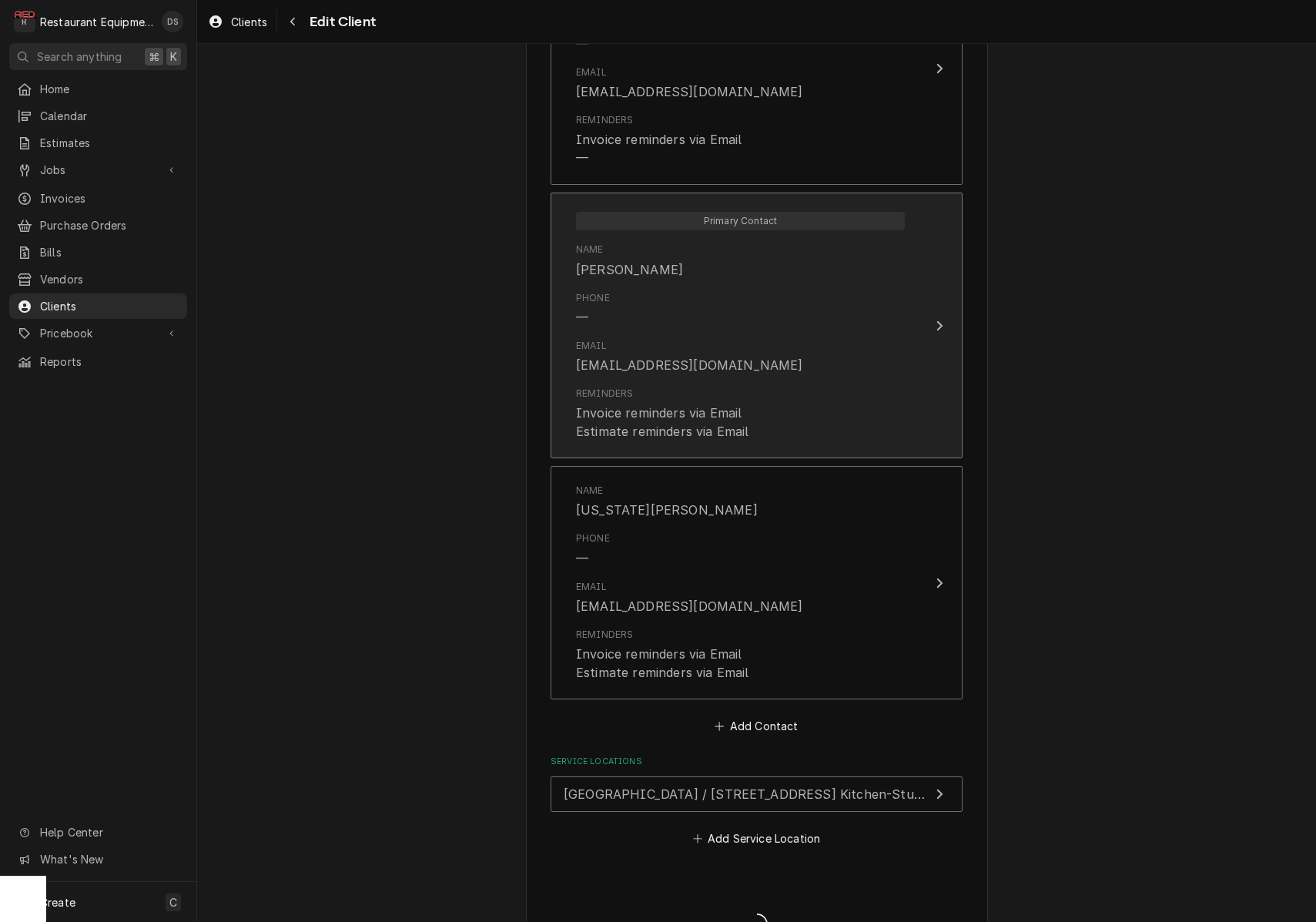
type textarea "x"
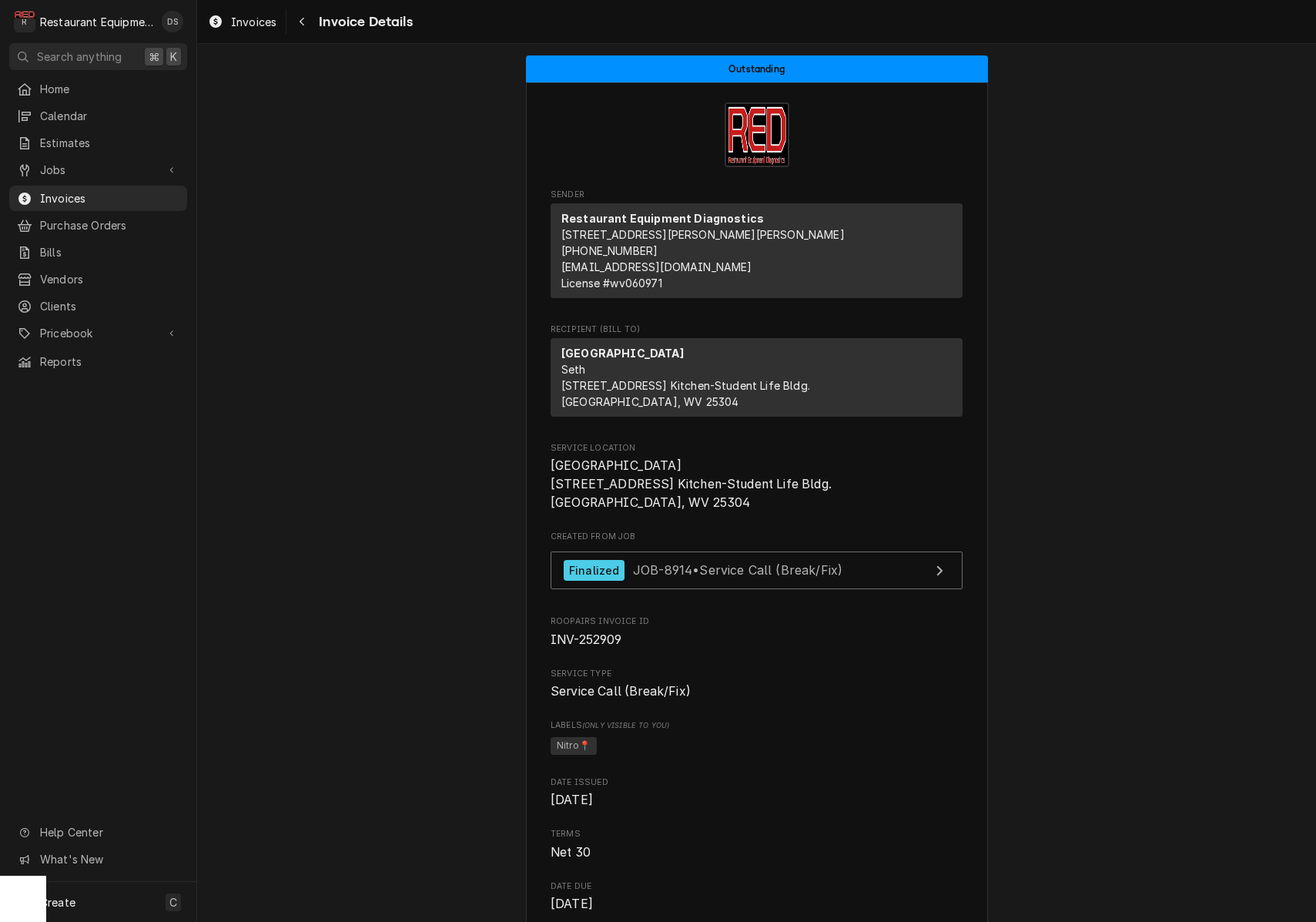
scroll to position [1, 0]
click at [301, 21] on icon "Navigate back" at bounding box center [302, 22] width 5 height 8
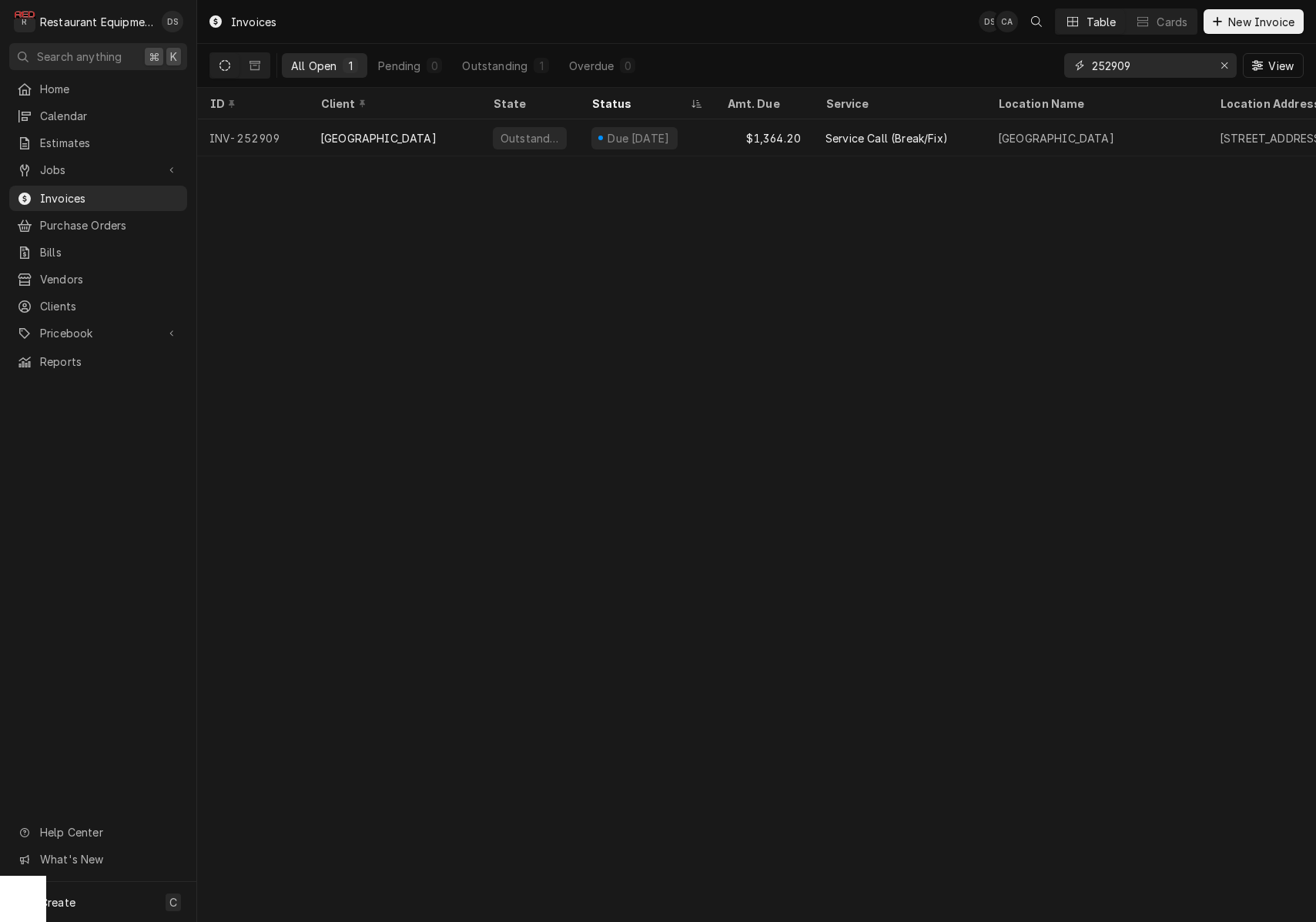
drag, startPoint x: 1220, startPoint y: 70, endPoint x: 1204, endPoint y: 70, distance: 16.0
click at [1214, 70] on button "Erase input" at bounding box center [1224, 64] width 24 height 24
click at [1199, 70] on input "Dynamic Content Wrapper" at bounding box center [1164, 64] width 145 height 24
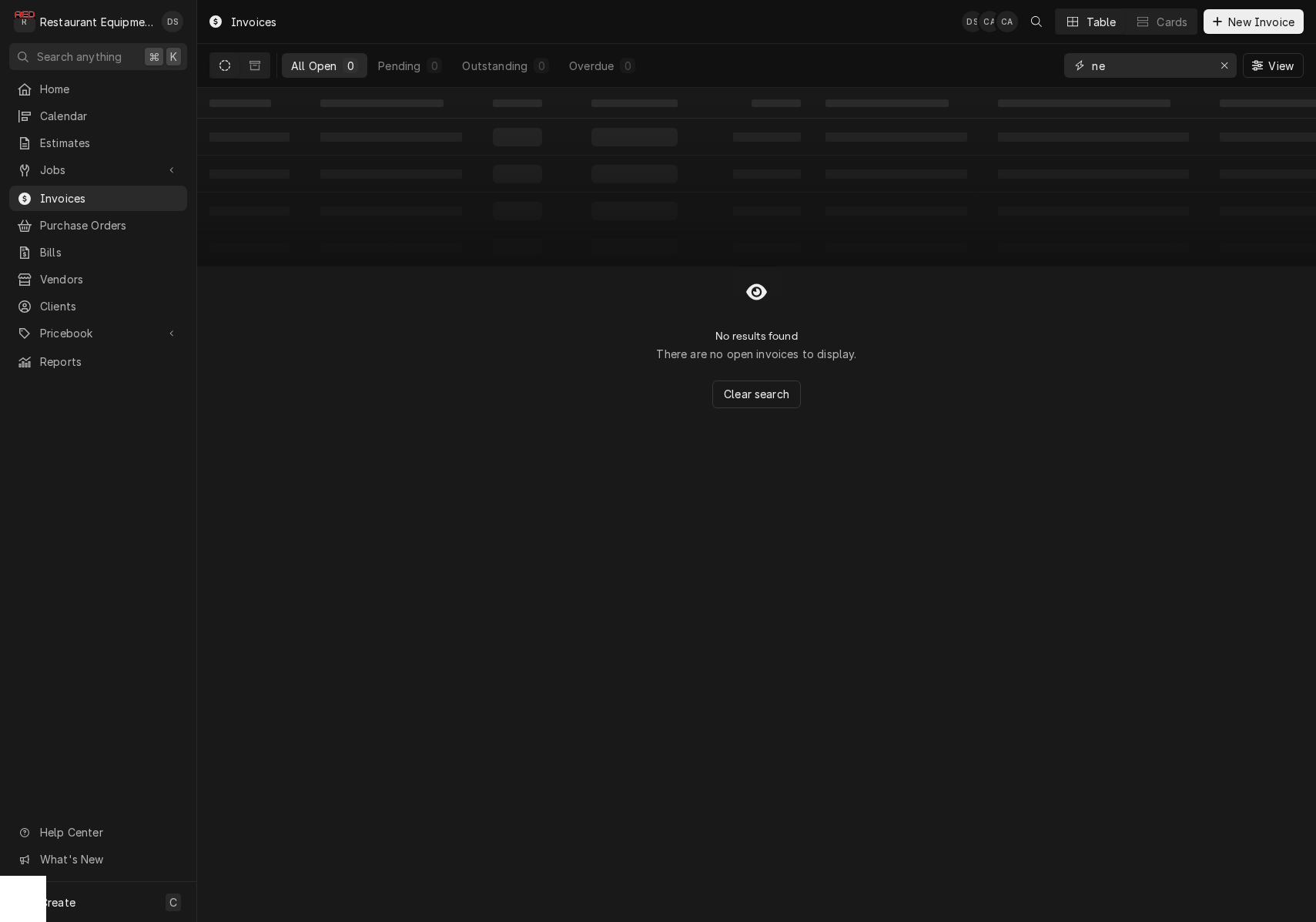
type input "n"
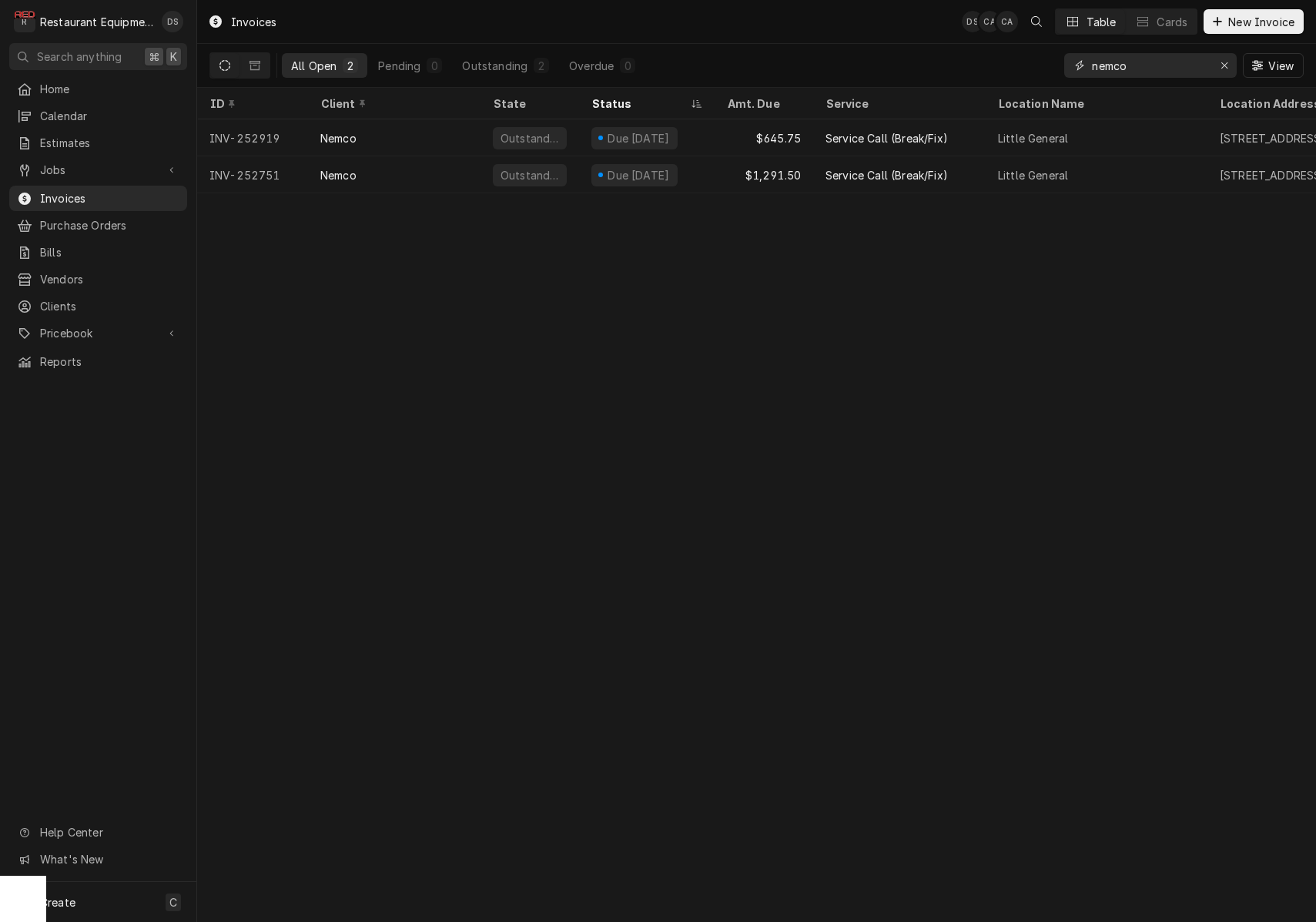
type input "nerco"
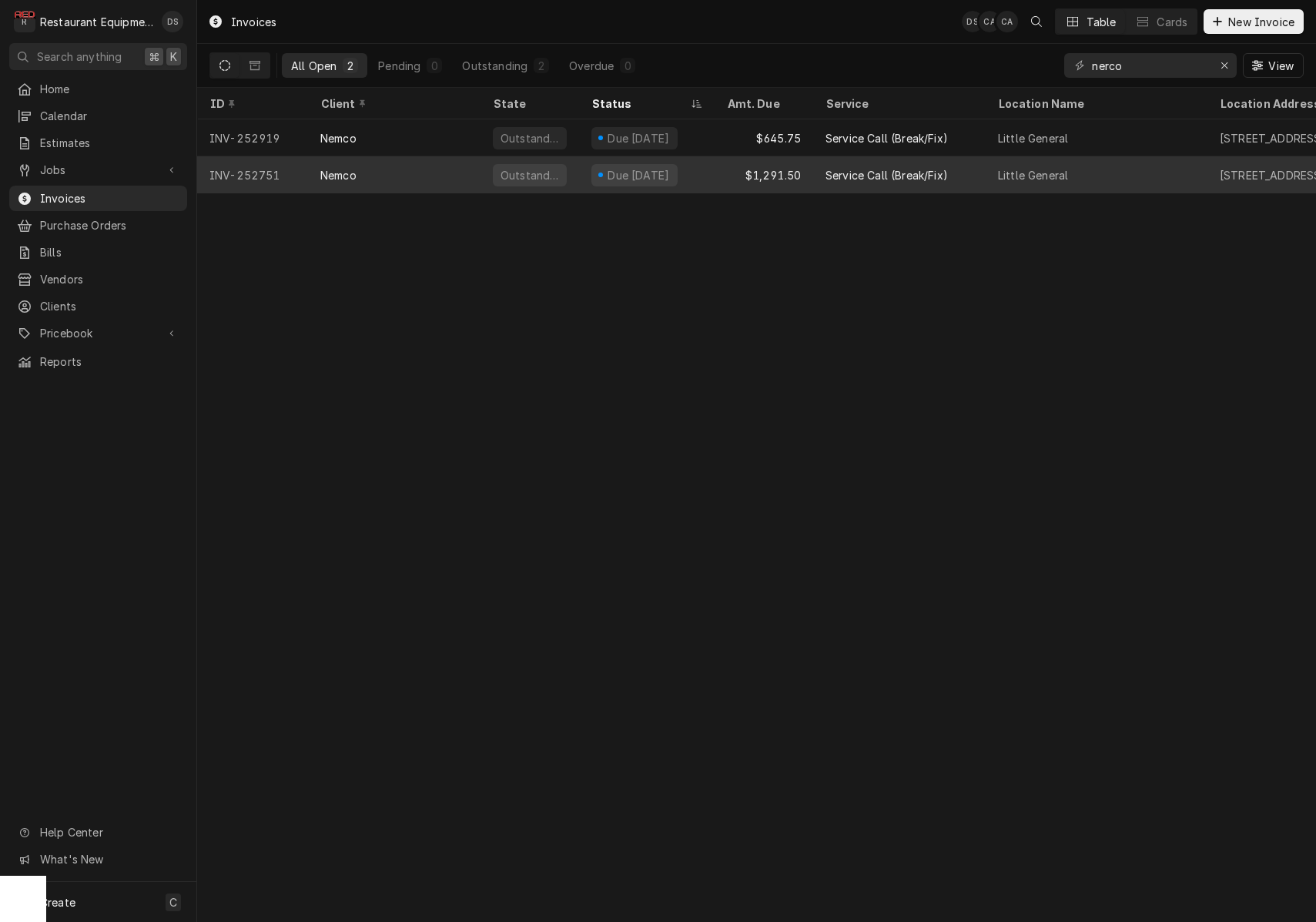
drag, startPoint x: 1198, startPoint y: 70, endPoint x: 756, endPoint y: 178, distance: 455.0
click at [756, 178] on div "$1,291.50" at bounding box center [764, 175] width 99 height 37
click at [756, 178] on div "Invoices DS CA CA Table Cards New Invoice All Open 2 Pending 0 Outstanding 2 Ov…" at bounding box center [757, 461] width 1119 height 922
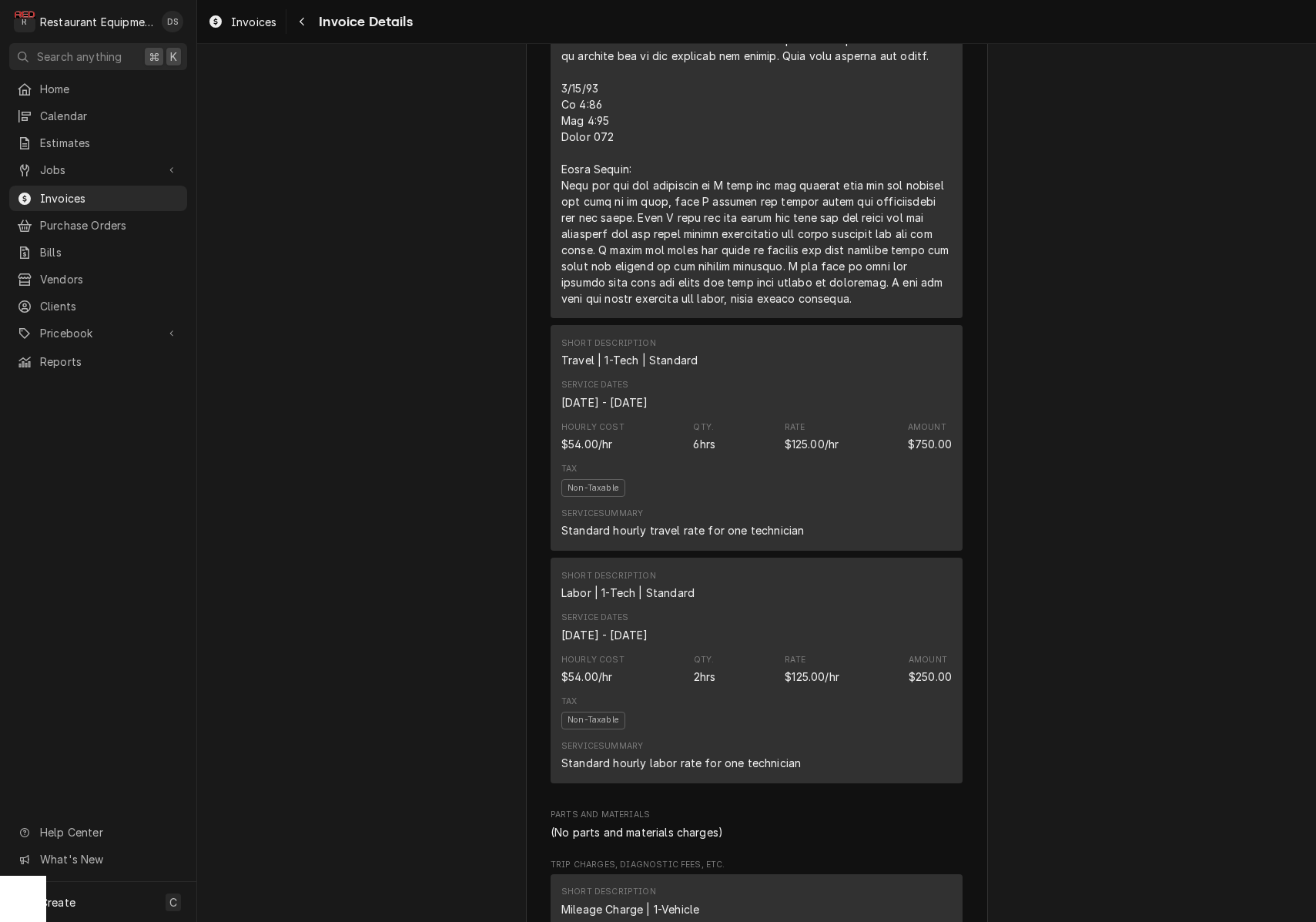
scroll to position [1326, 0]
